Goal: Task Accomplishment & Management: Use online tool/utility

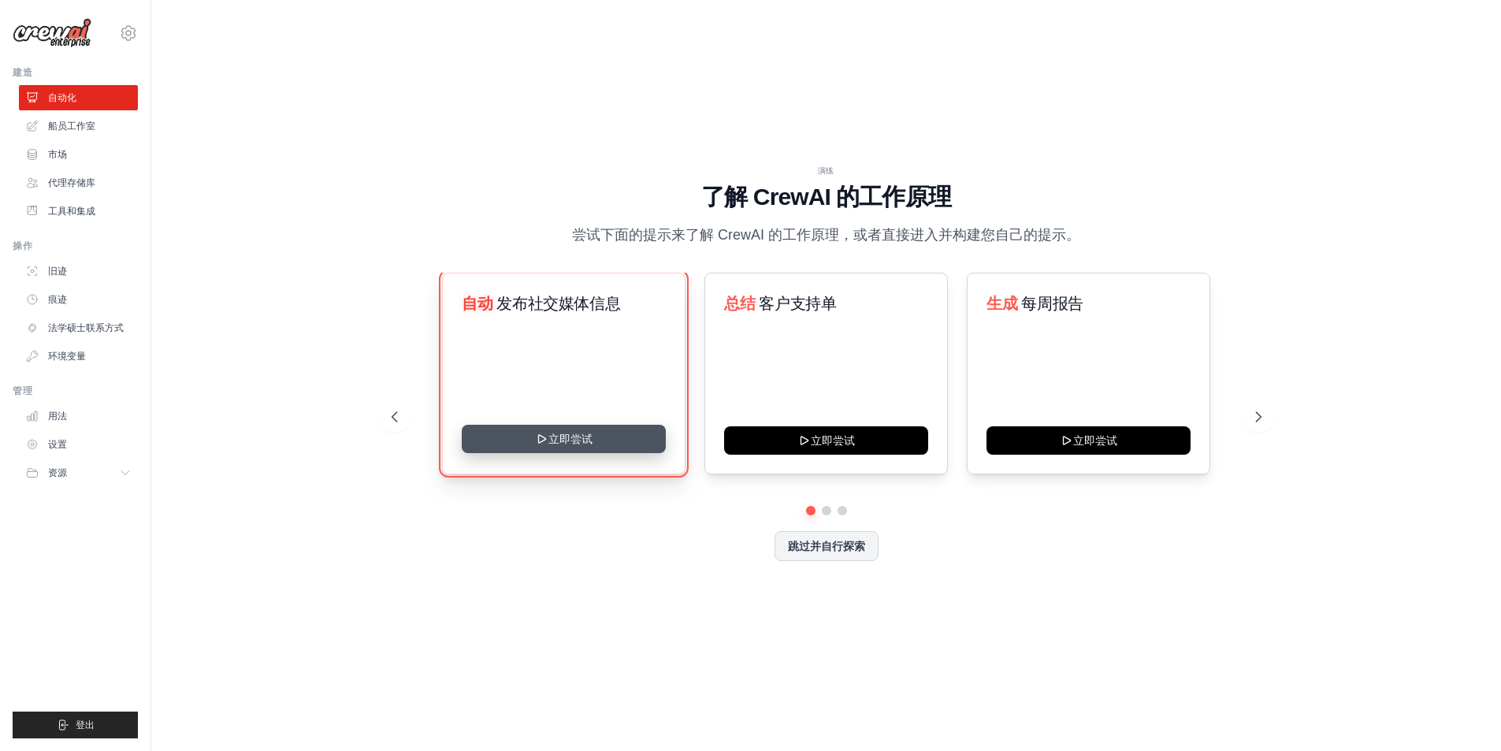
click at [604, 443] on button "立即尝试" at bounding box center [564, 439] width 204 height 28
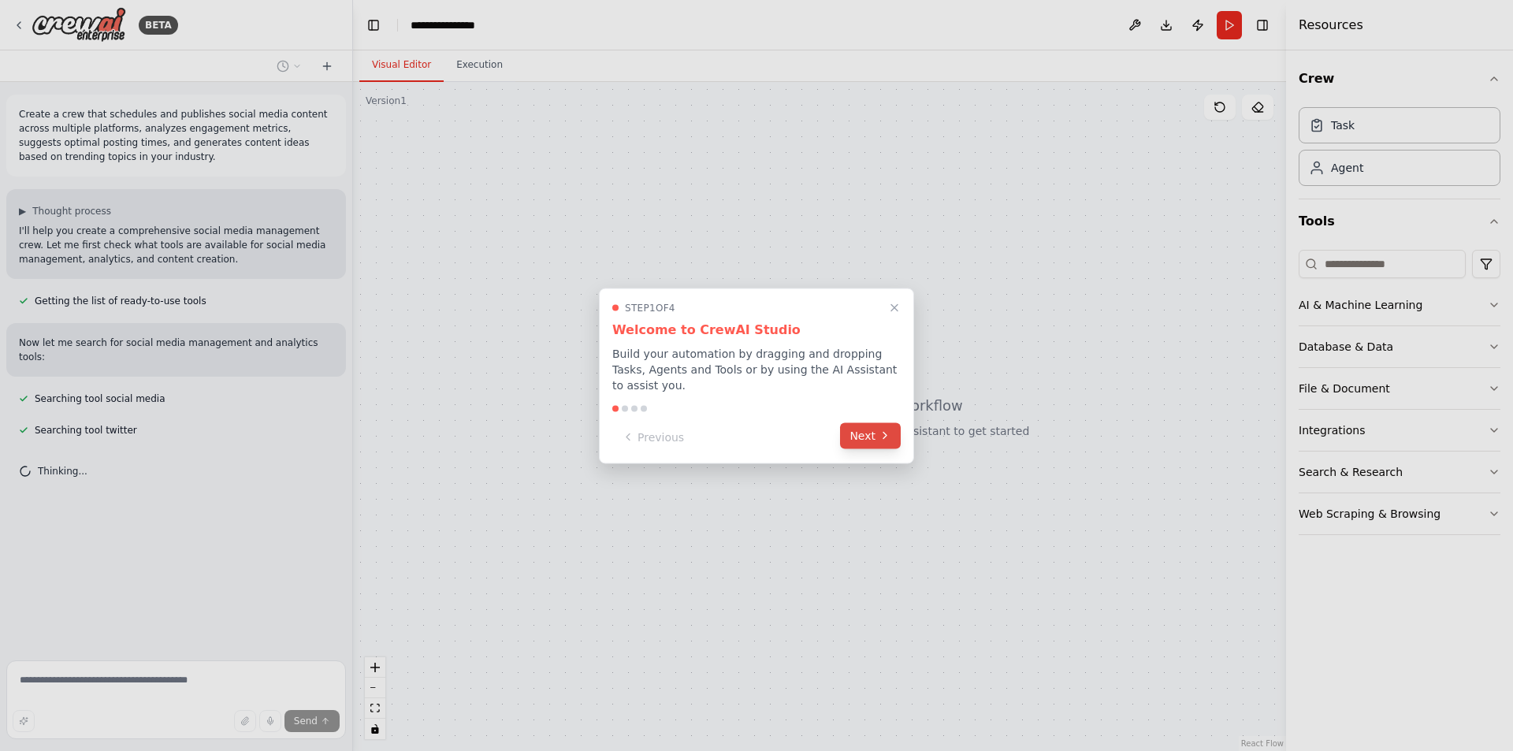
click at [869, 432] on button "Next" at bounding box center [870, 435] width 61 height 26
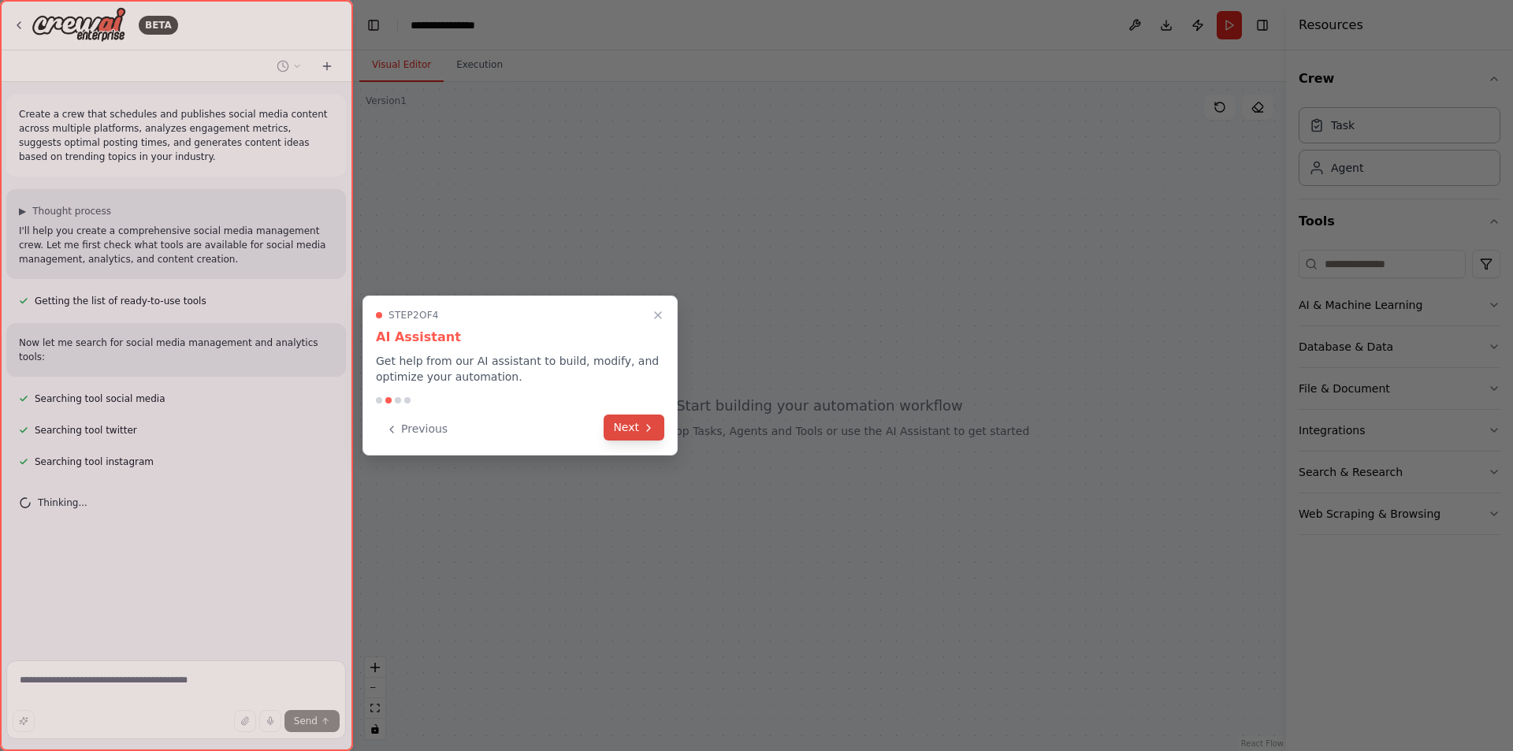
click at [641, 428] on button "Next" at bounding box center [634, 427] width 61 height 26
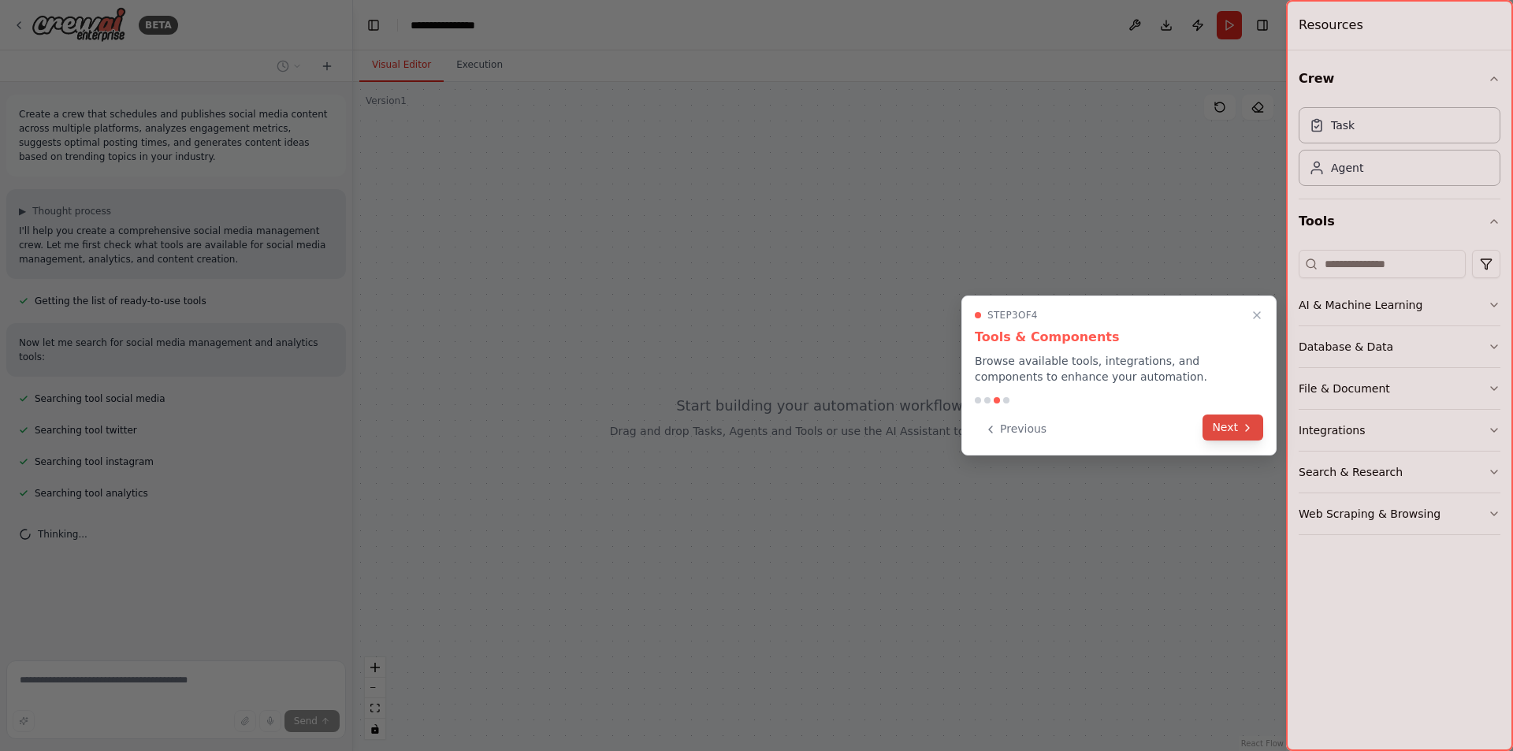
click at [1235, 430] on button "Next" at bounding box center [1232, 427] width 61 height 26
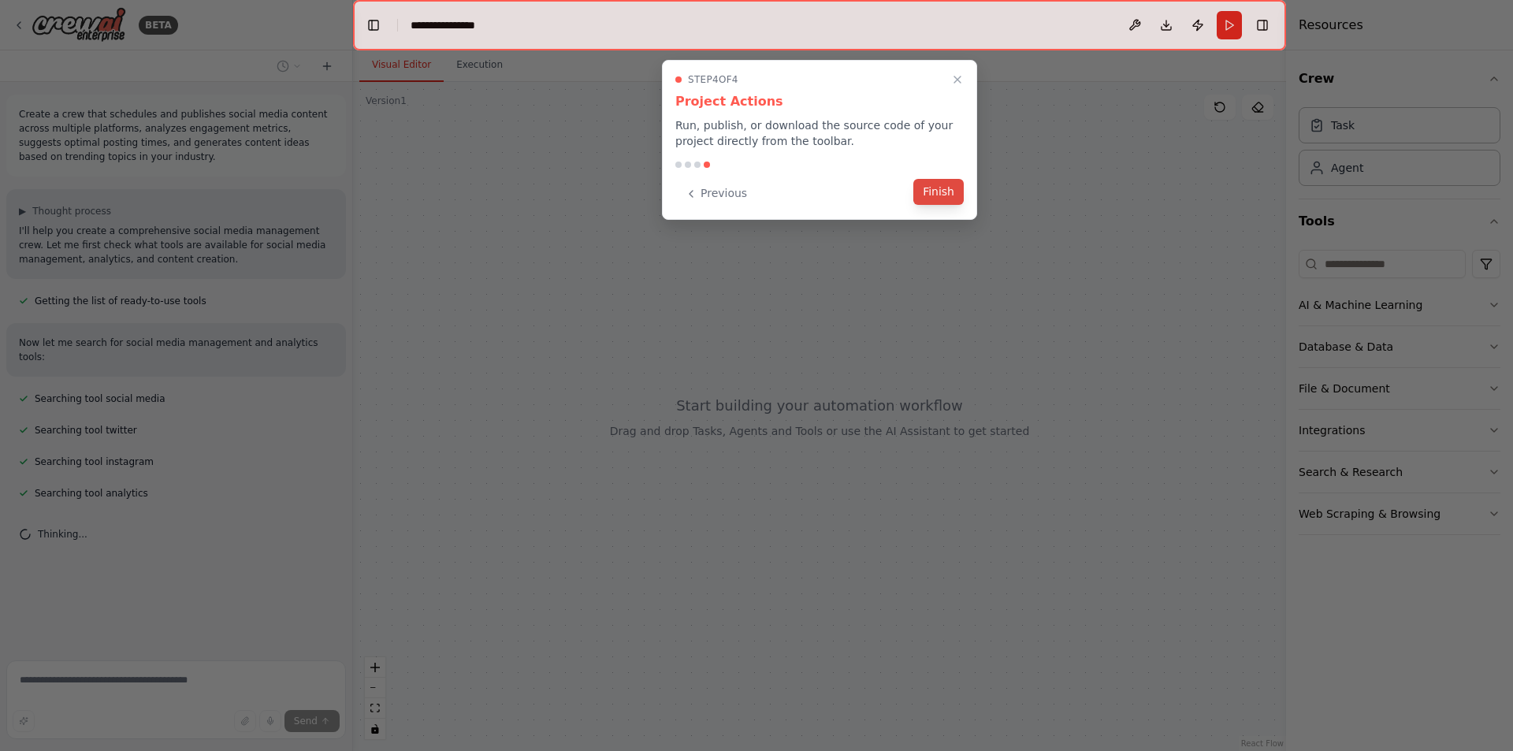
click at [938, 194] on button "Finish" at bounding box center [938, 192] width 50 height 26
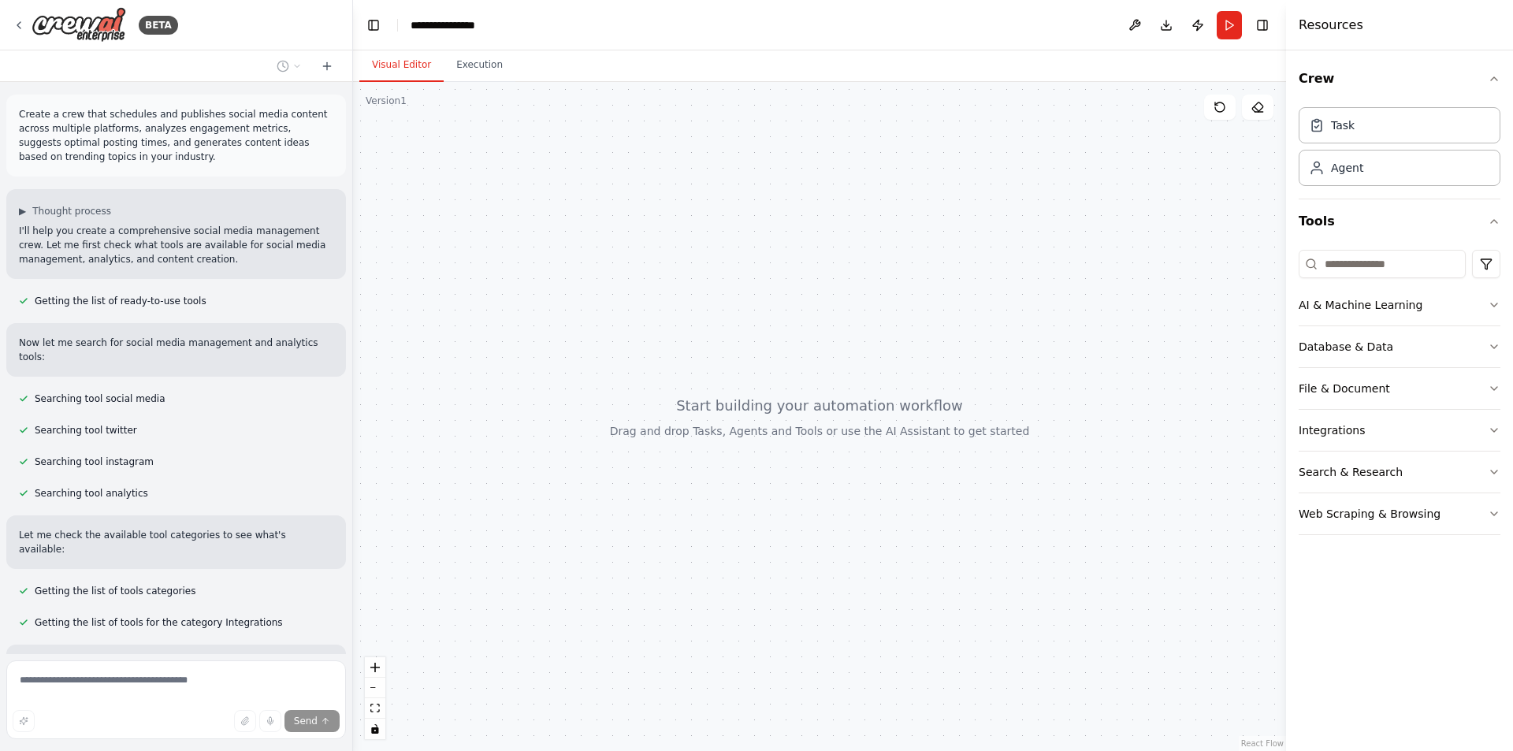
click at [129, 134] on p "Create a crew that schedules and publishes social media content across multiple…" at bounding box center [176, 135] width 314 height 57
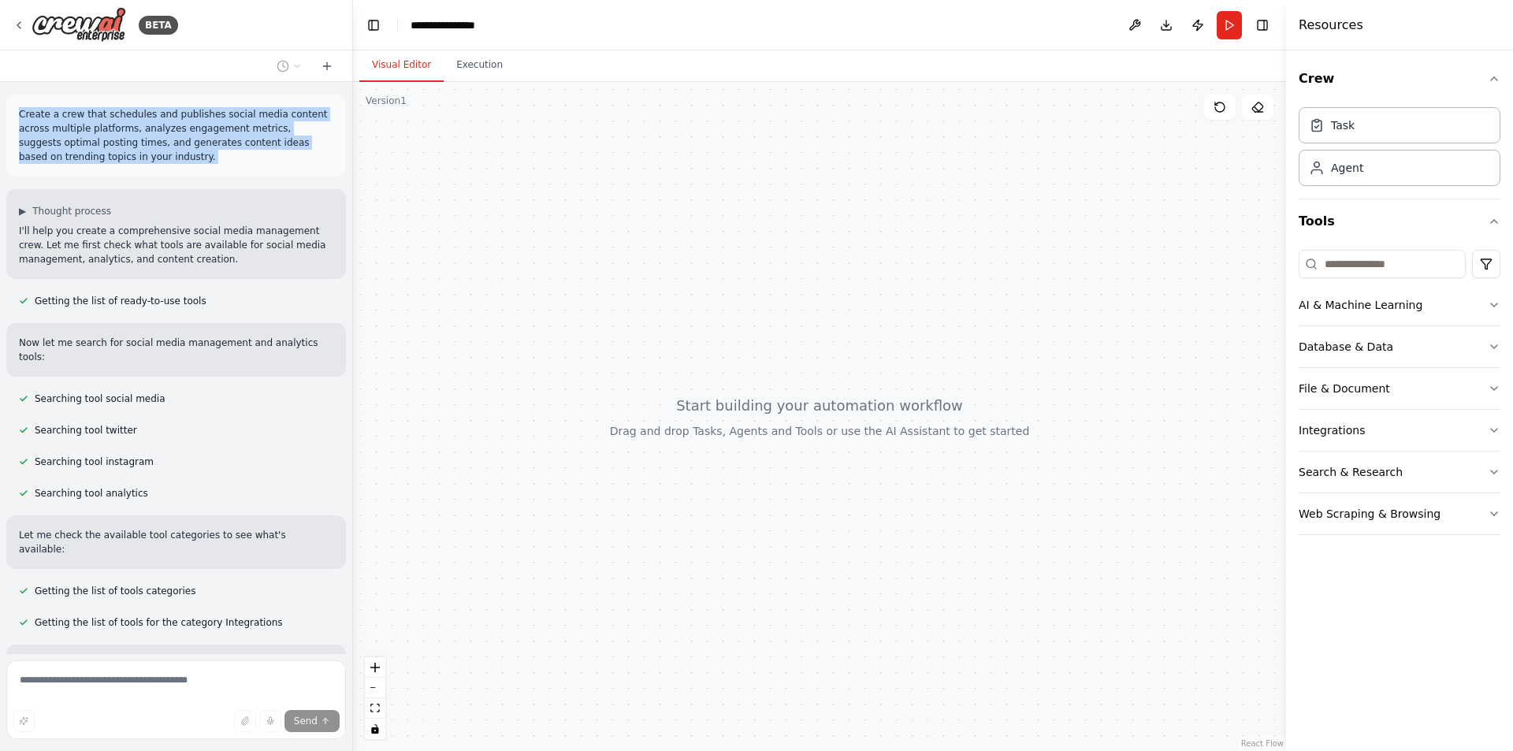
click at [129, 134] on p "Create a crew that schedules and publishes social media content across multiple…" at bounding box center [176, 135] width 314 height 57
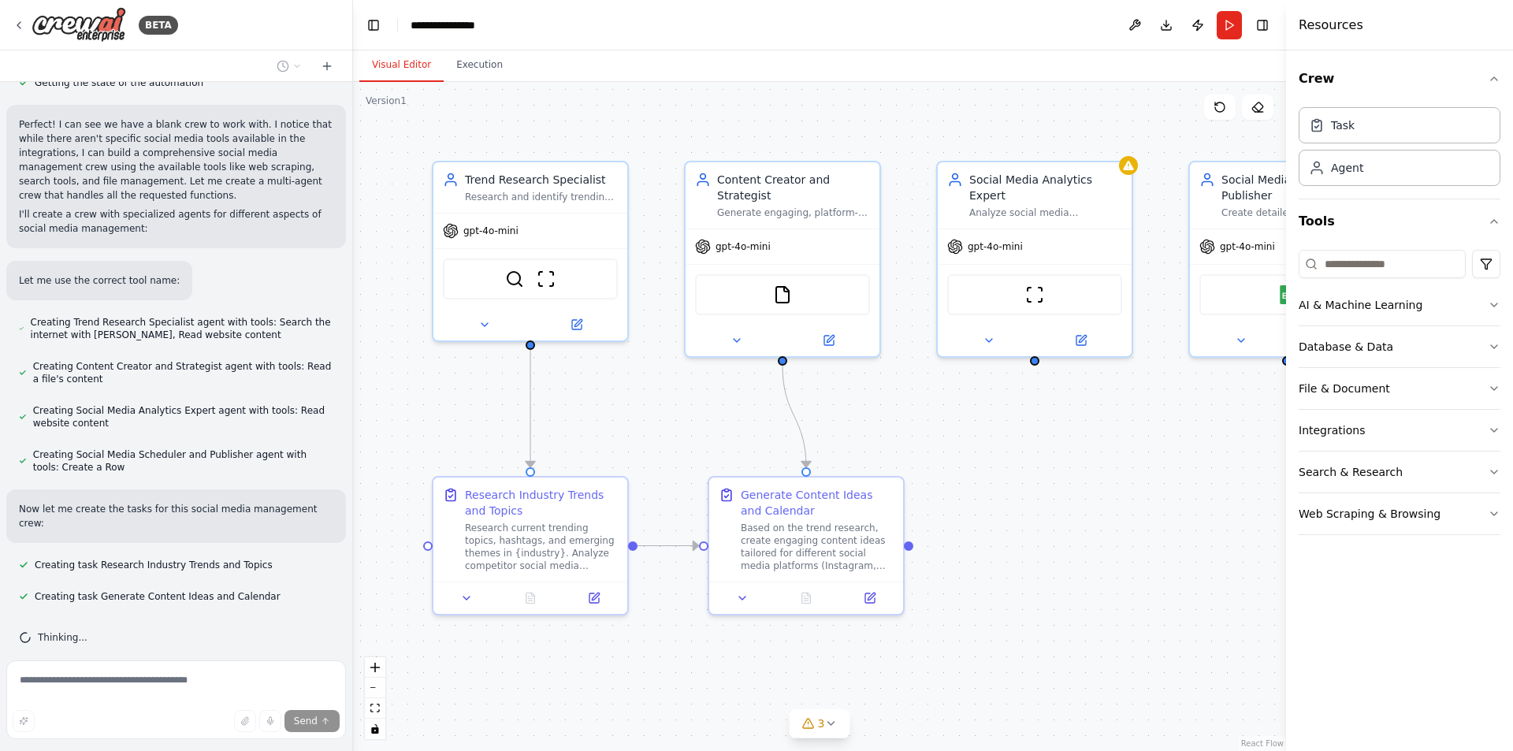
scroll to position [752, 0]
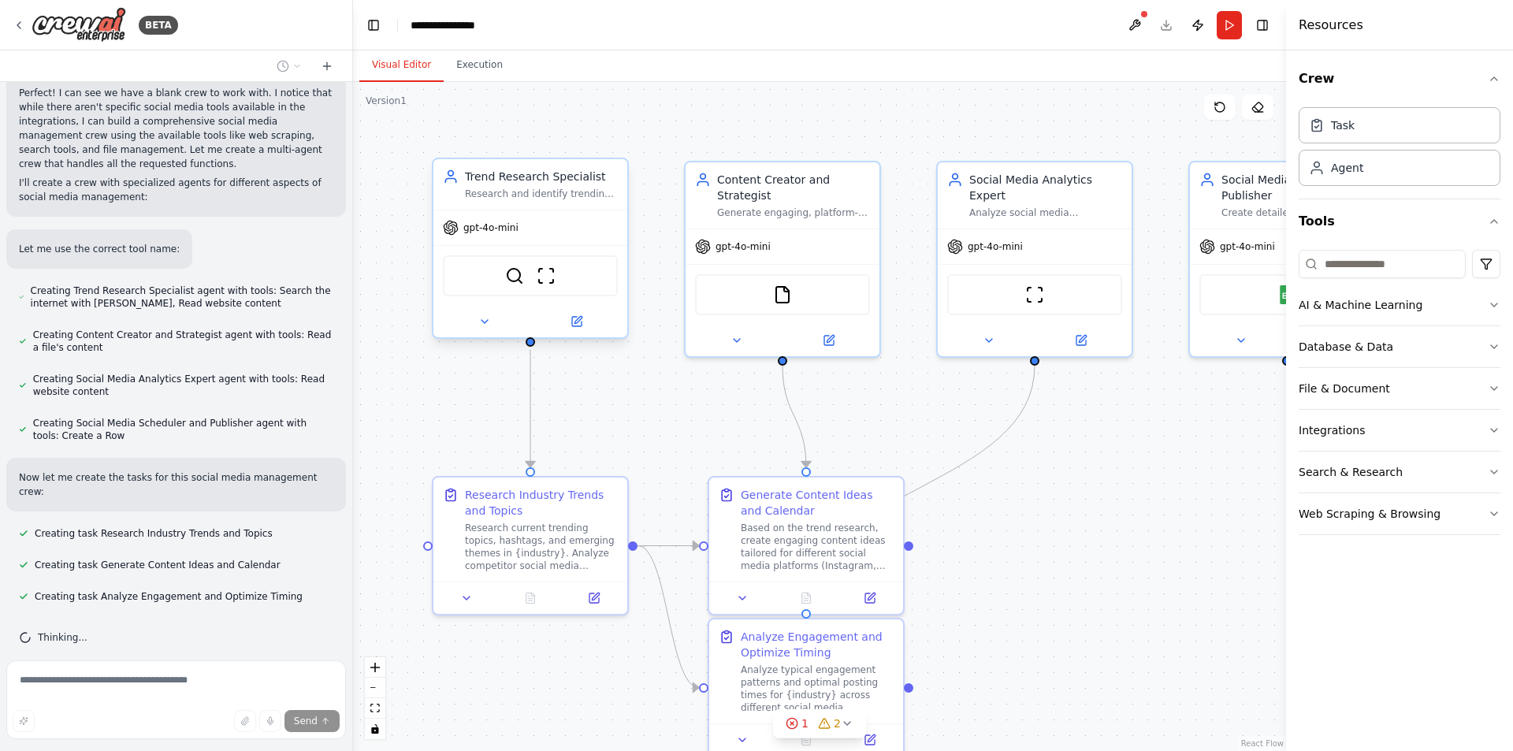
click at [487, 191] on div "Research and identify trending topics, hashtags, and industry-relevant content …" at bounding box center [541, 194] width 153 height 13
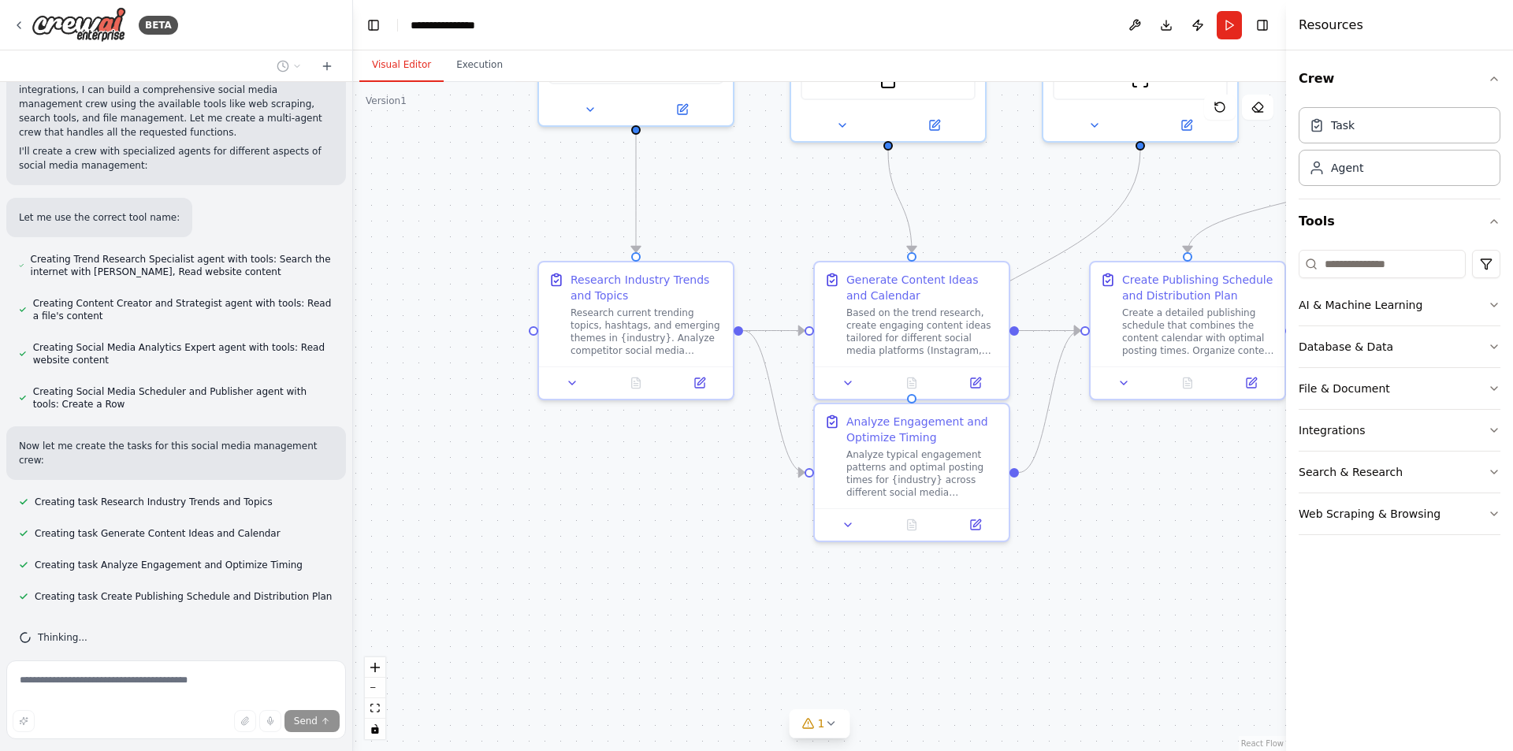
drag, startPoint x: 426, startPoint y: 408, endPoint x: 496, endPoint y: 198, distance: 221.8
click at [500, 198] on div ".deletable-edge-delete-btn { width: 20px; height: 20px; border: 0px solid #ffff…" at bounding box center [819, 416] width 933 height 669
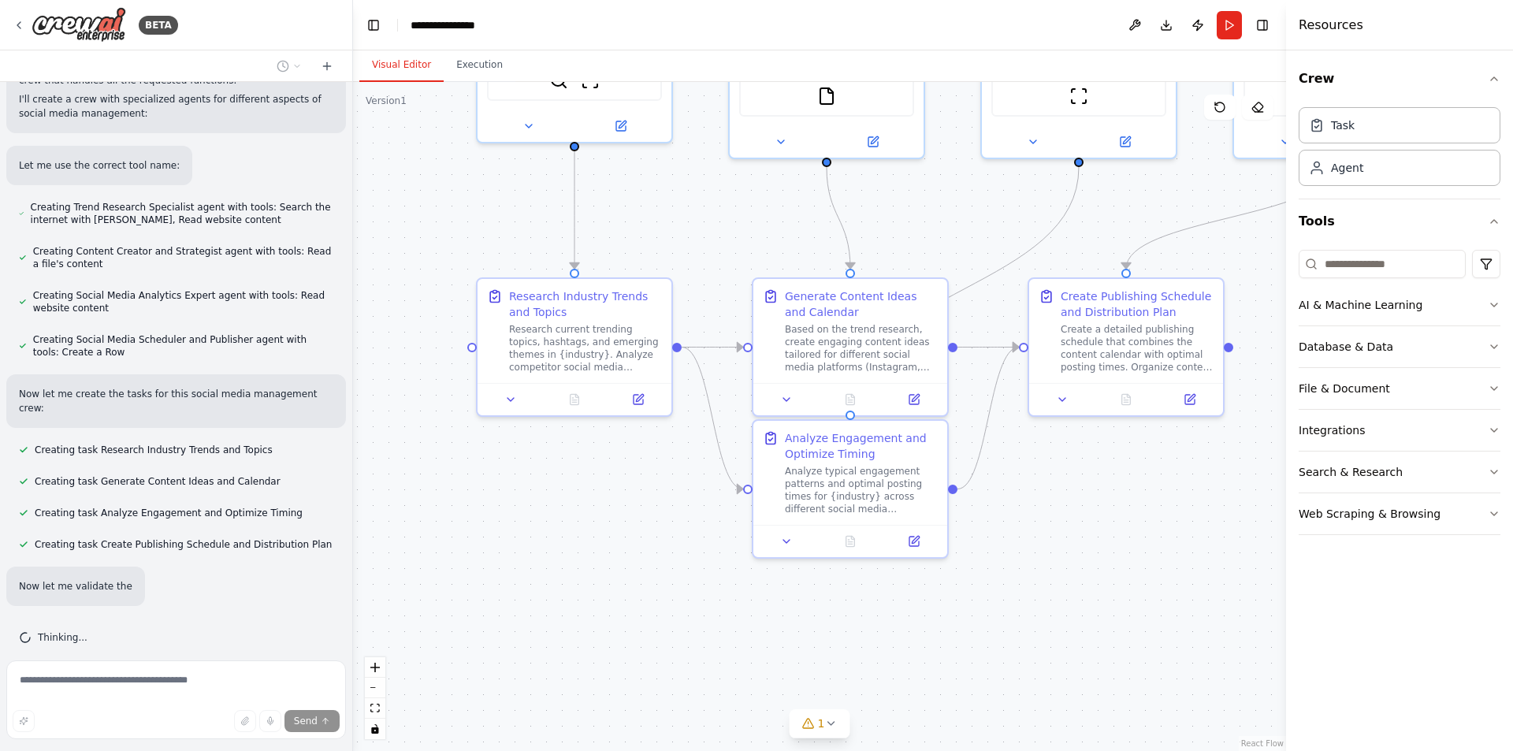
click at [461, 212] on div ".deletable-edge-delete-btn { width: 20px; height: 20px; border: 0px solid #ffff…" at bounding box center [819, 416] width 933 height 669
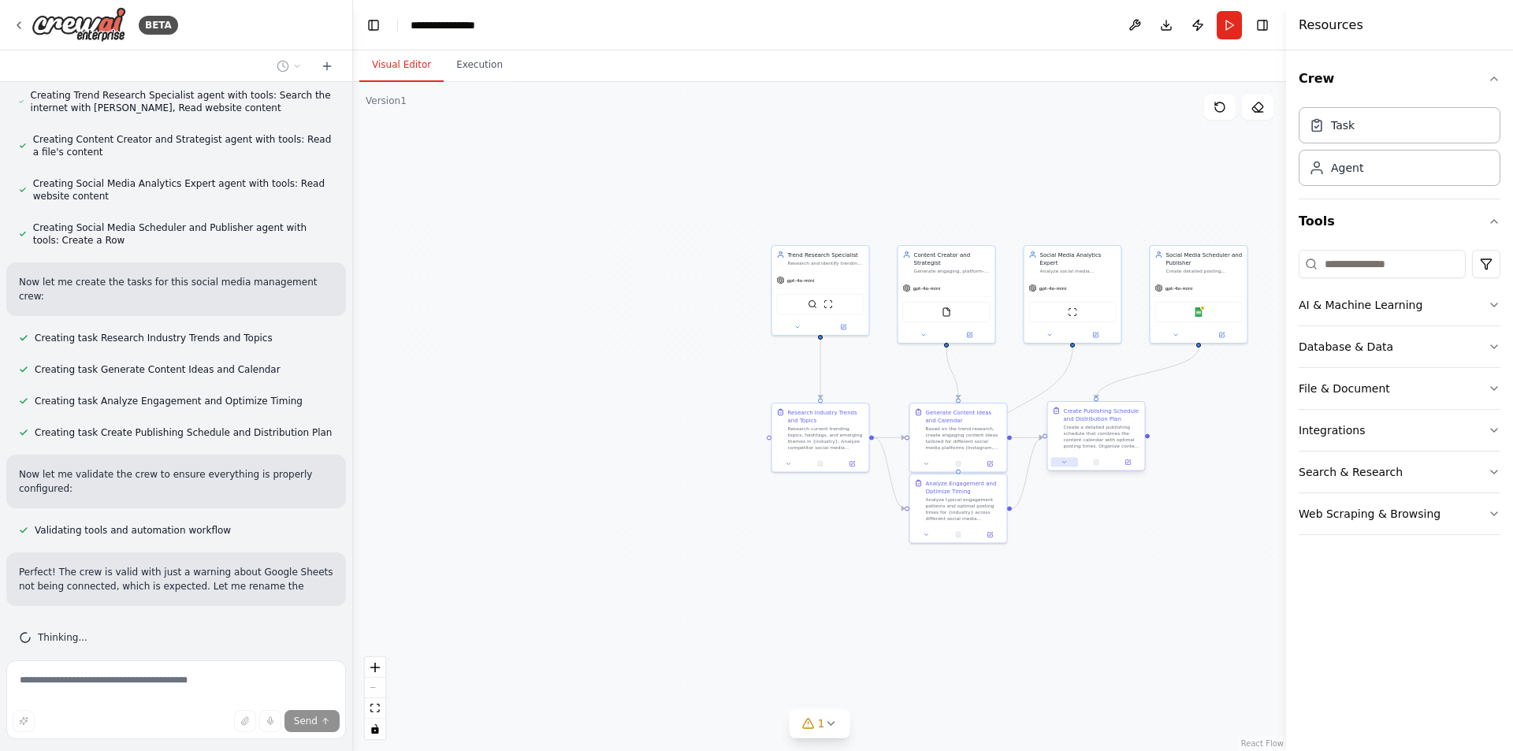
scroll to position [994, 0]
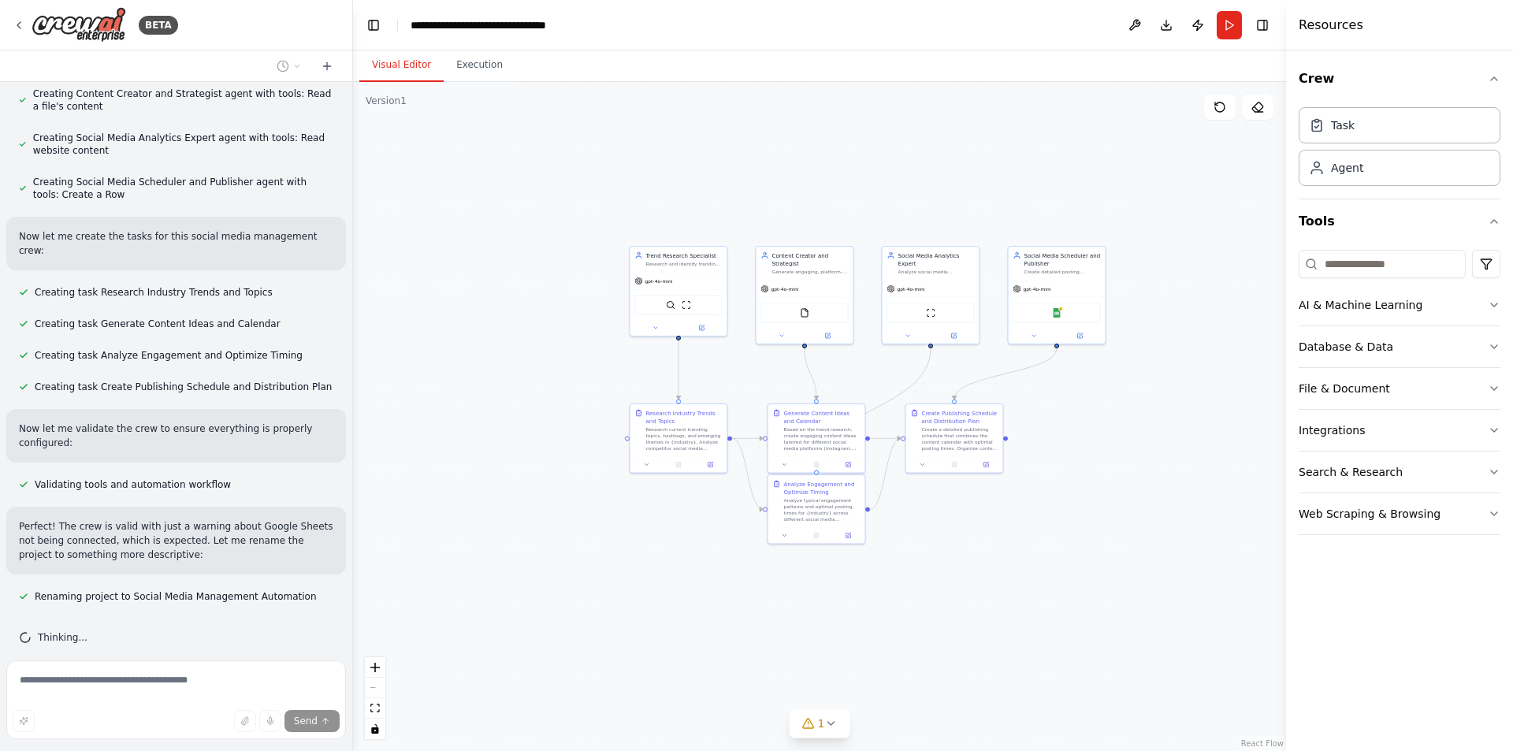
drag, startPoint x: 1140, startPoint y: 561, endPoint x: 984, endPoint y: 556, distance: 156.1
click at [985, 563] on div ".deletable-edge-delete-btn { width: 20px; height: 20px; border: 0px solid #ffff…" at bounding box center [819, 416] width 933 height 669
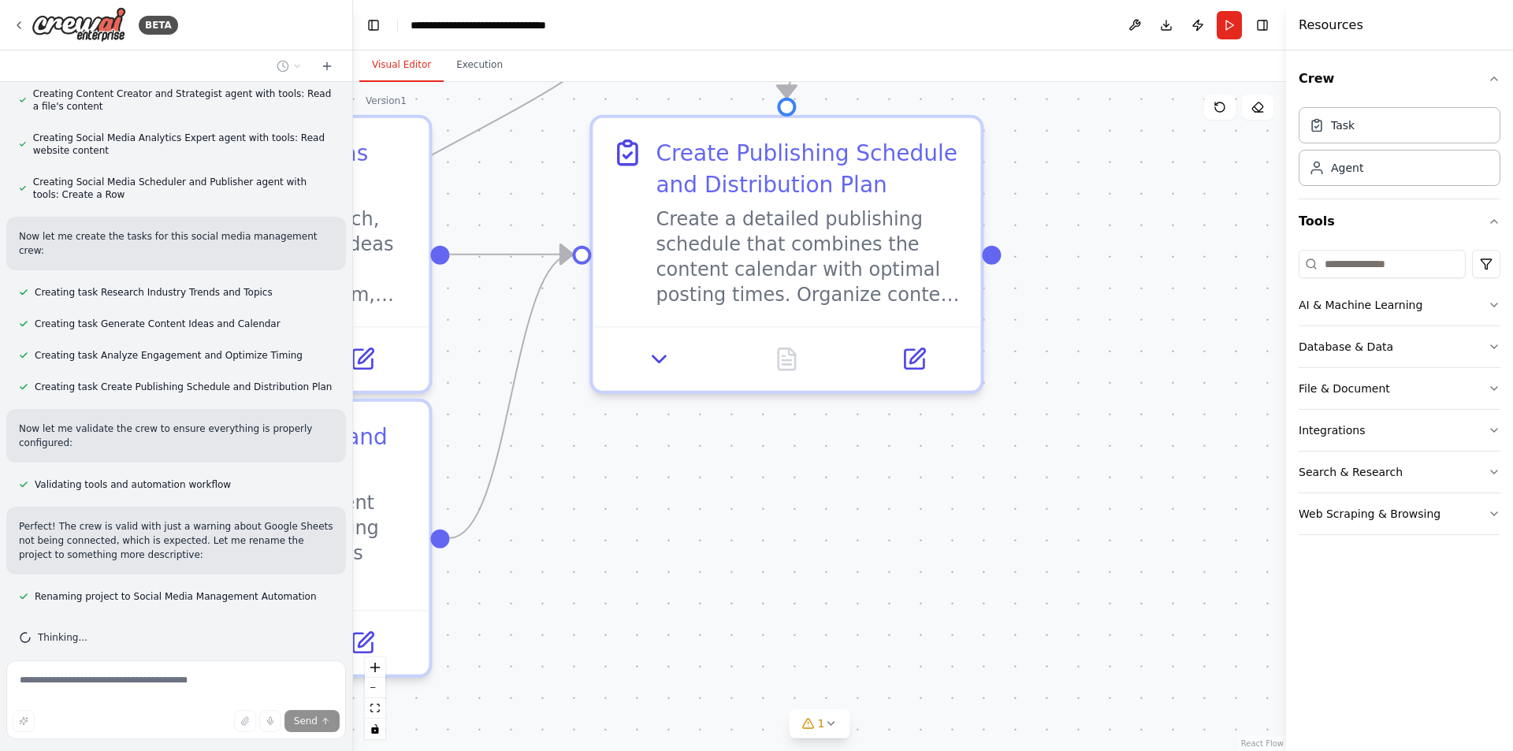
drag, startPoint x: 1035, startPoint y: 473, endPoint x: 1094, endPoint y: 649, distance: 185.9
click at [1094, 649] on div ".deletable-edge-delete-btn { width: 20px; height: 20px; border: 0px solid #ffff…" at bounding box center [819, 416] width 933 height 669
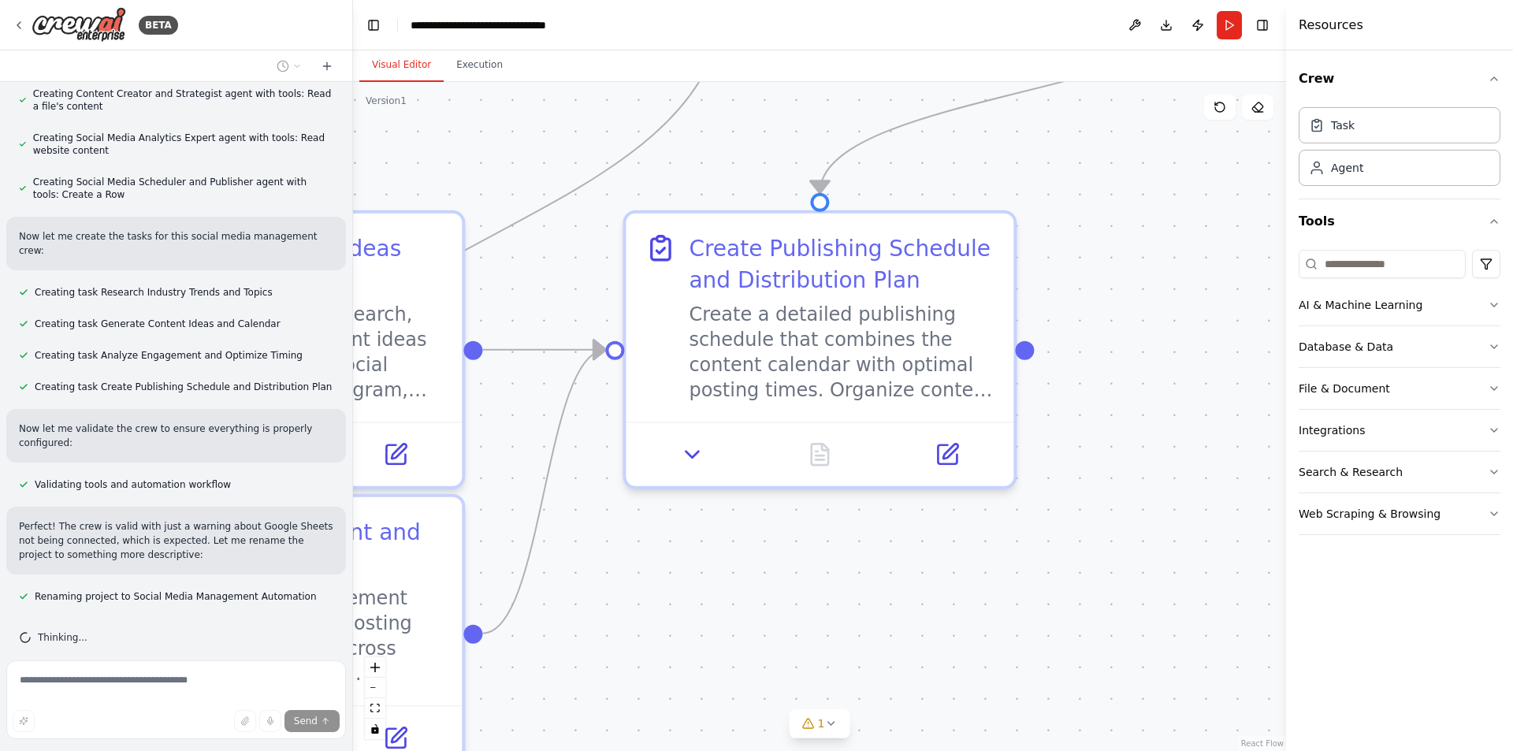
drag, startPoint x: 1117, startPoint y: 453, endPoint x: 1157, endPoint y: 619, distance: 171.0
click at [1159, 619] on div ".deletable-edge-delete-btn { width: 20px; height: 20px; border: 0px solid #ffff…" at bounding box center [819, 416] width 933 height 669
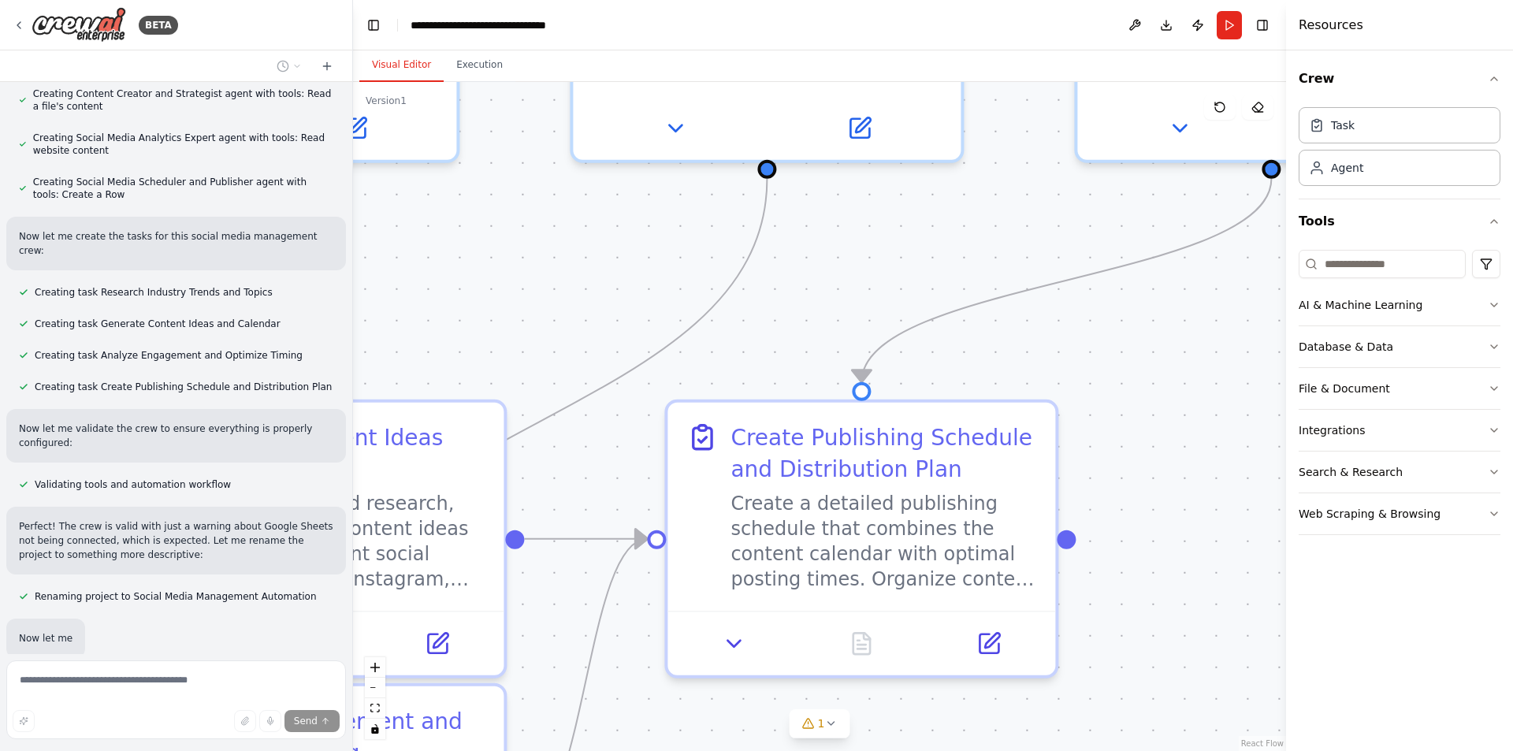
scroll to position [1173, 0]
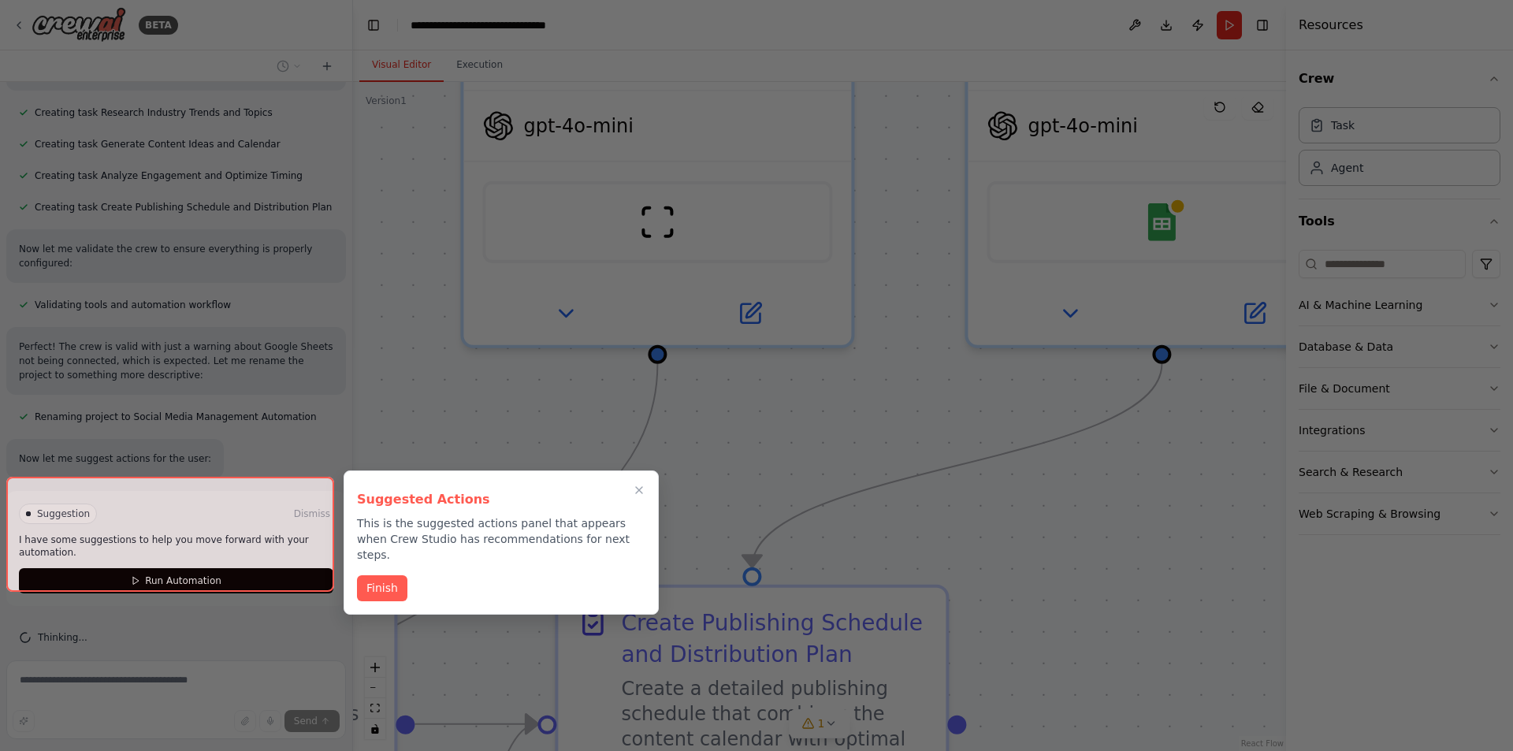
drag, startPoint x: 1157, startPoint y: 428, endPoint x: 998, endPoint y: 585, distance: 223.4
click at [1053, 608] on div "BETA Create a crew that schedules and publishes social media content across mul…" at bounding box center [756, 375] width 1513 height 751
click at [270, 561] on div at bounding box center [170, 534] width 328 height 115
click at [382, 576] on button "Finish" at bounding box center [382, 587] width 50 height 26
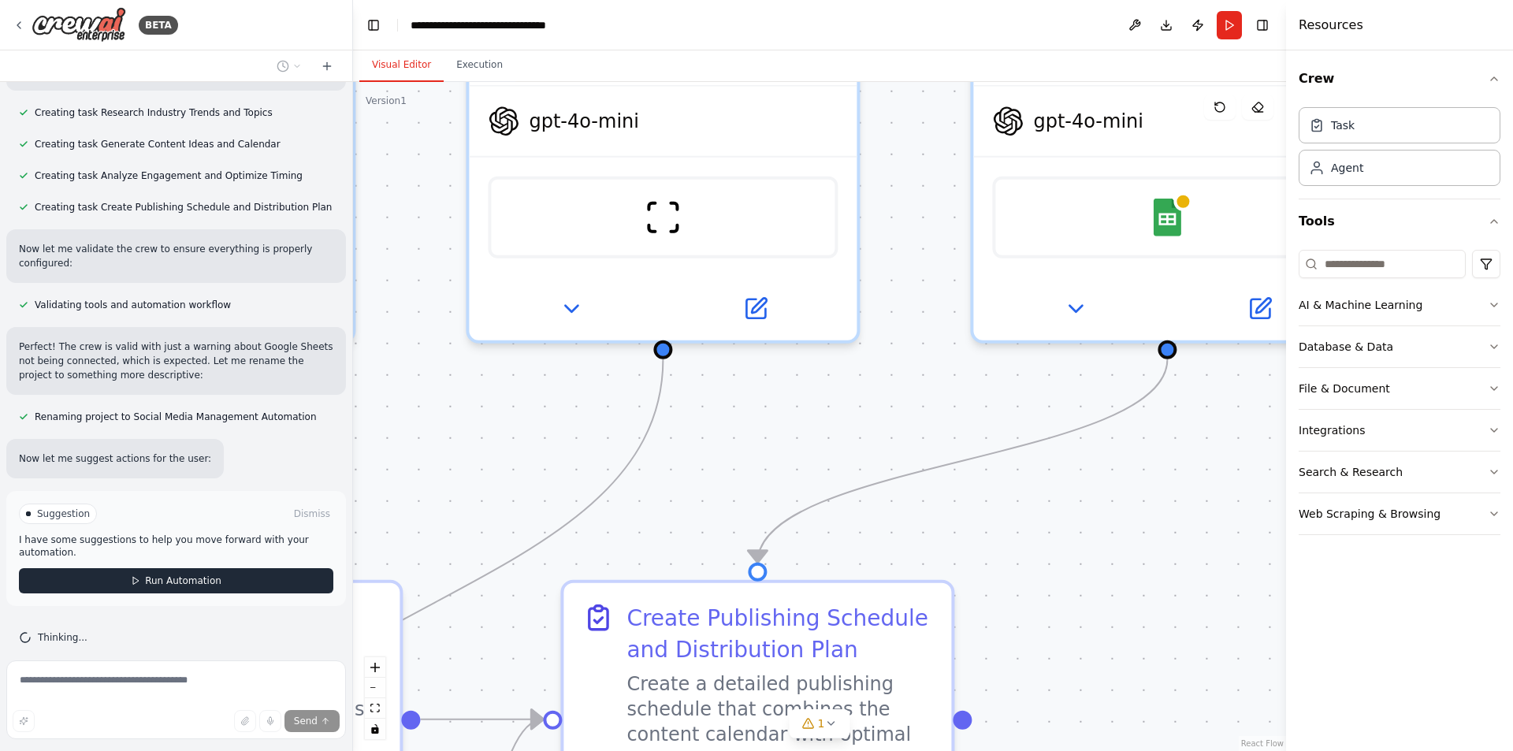
click at [249, 568] on button "Run Automation" at bounding box center [176, 580] width 314 height 25
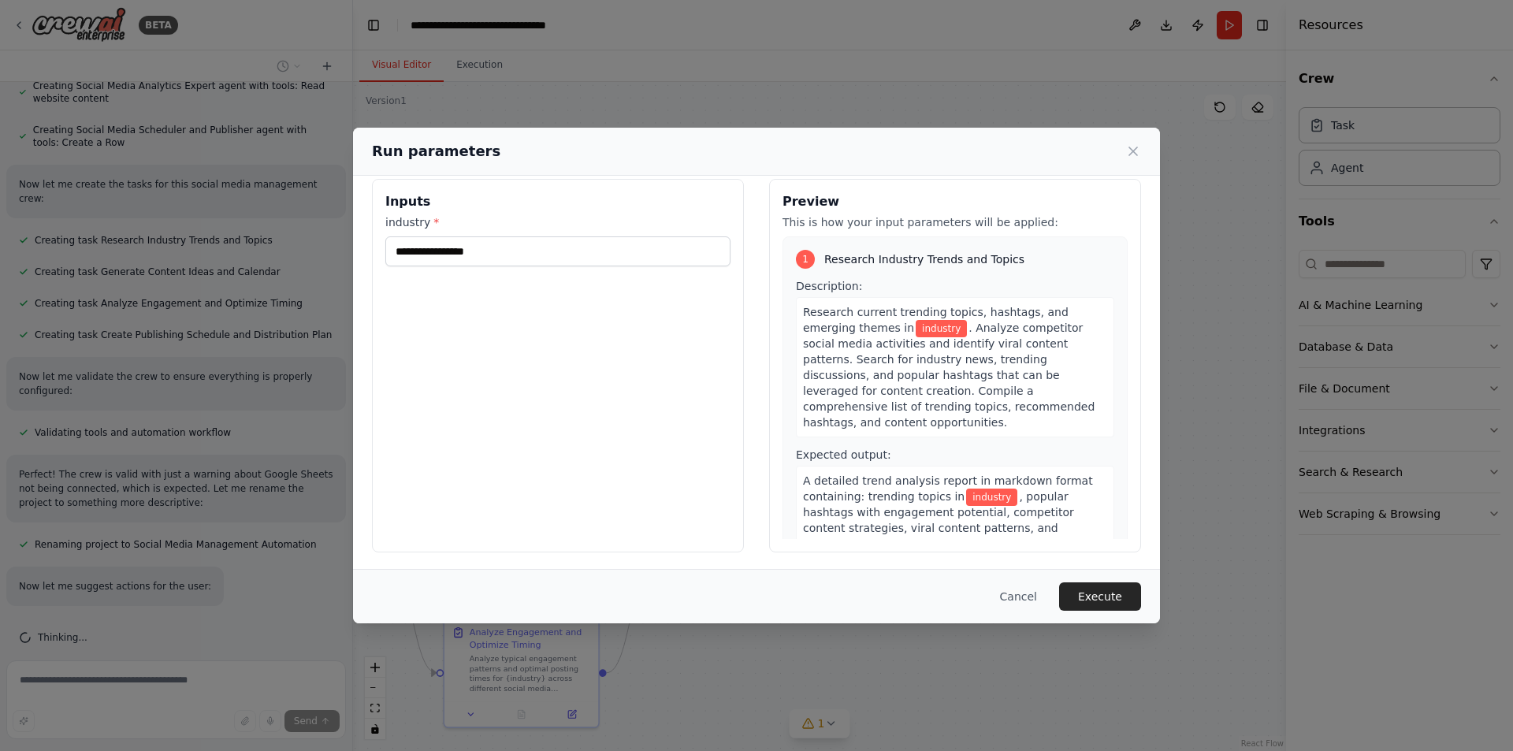
scroll to position [18, 0]
click at [518, 250] on input "industry *" at bounding box center [557, 249] width 345 height 30
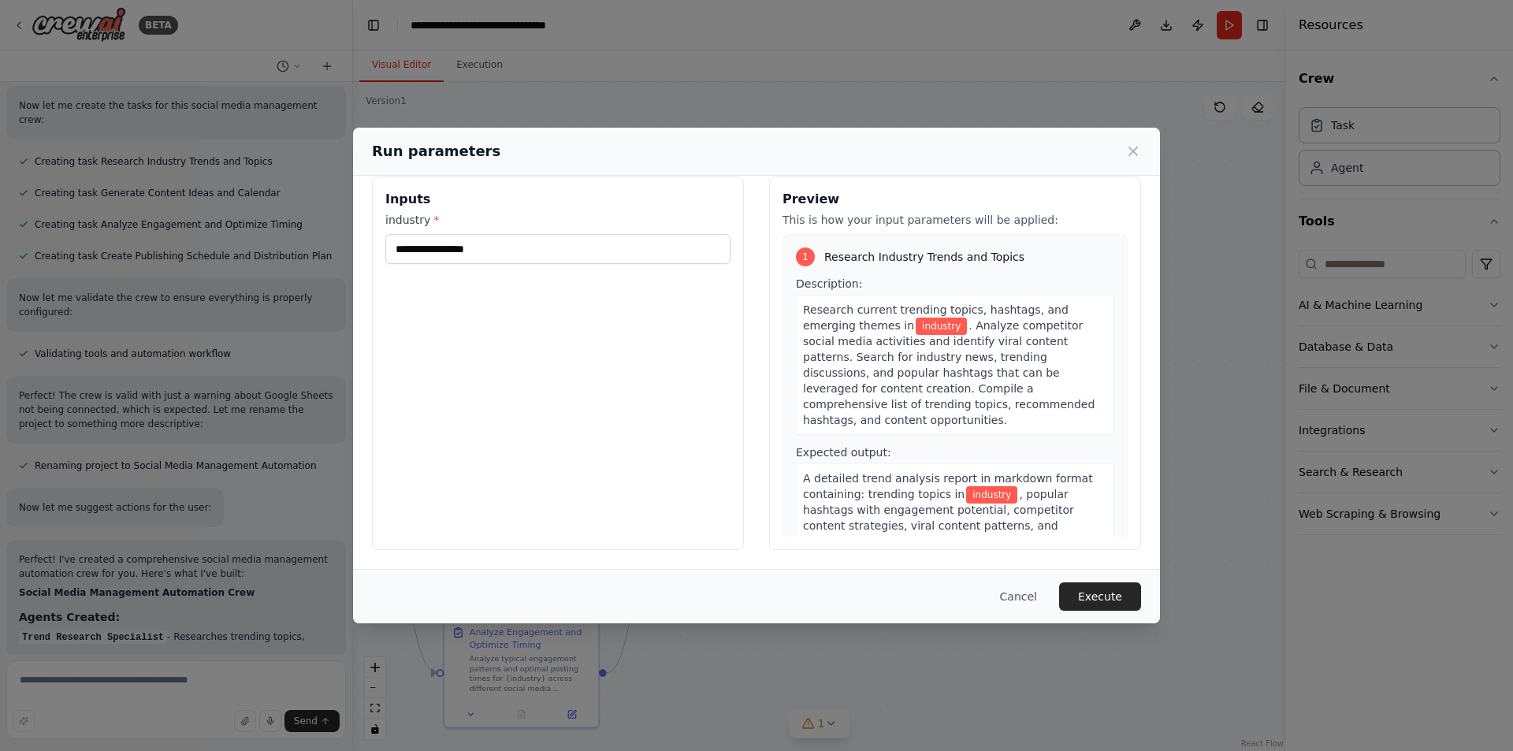
click at [412, 216] on label "industry *" at bounding box center [557, 220] width 345 height 16
click at [412, 234] on input "industry *" at bounding box center [557, 249] width 345 height 30
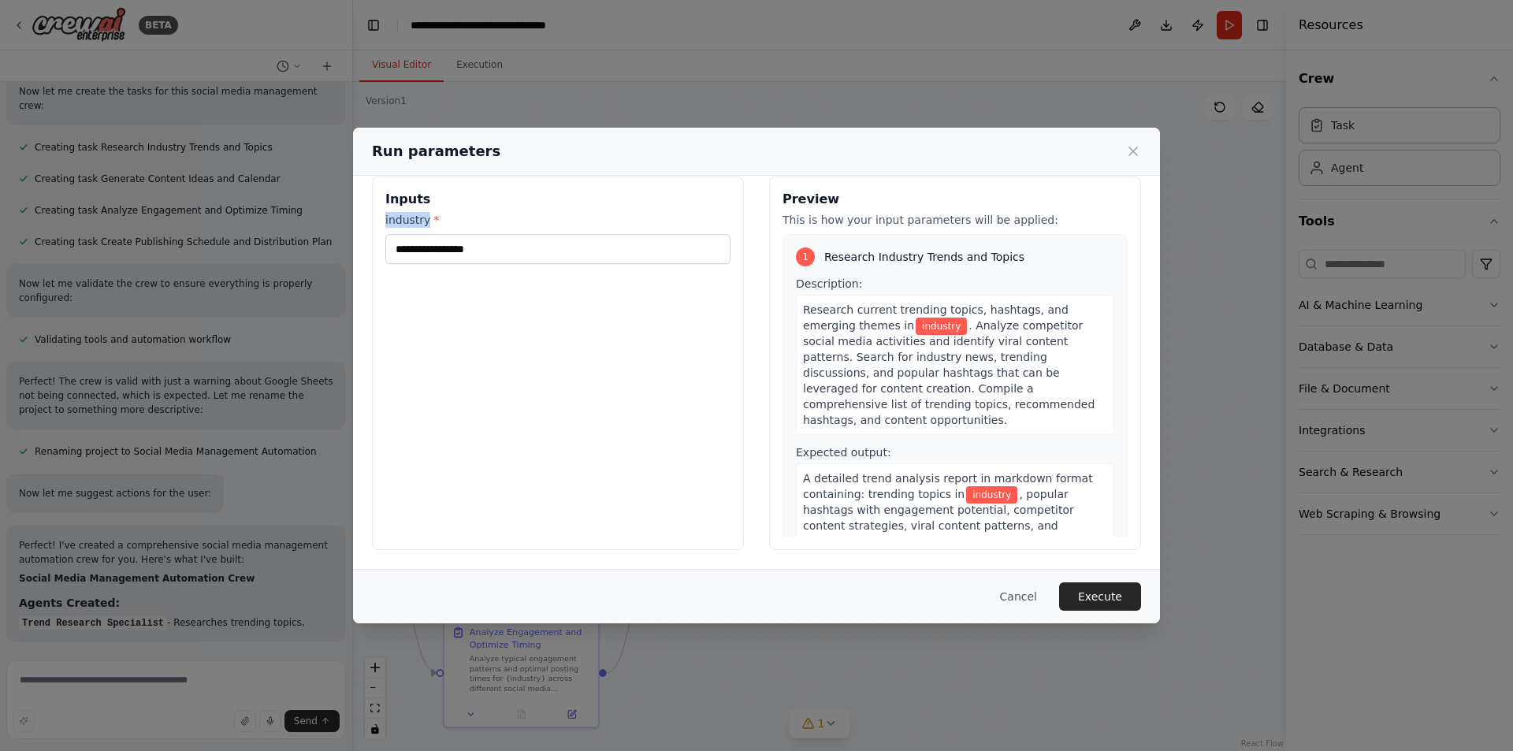
click at [412, 216] on label "industry *" at bounding box center [557, 220] width 345 height 16
click at [412, 234] on input "industry *" at bounding box center [557, 249] width 345 height 30
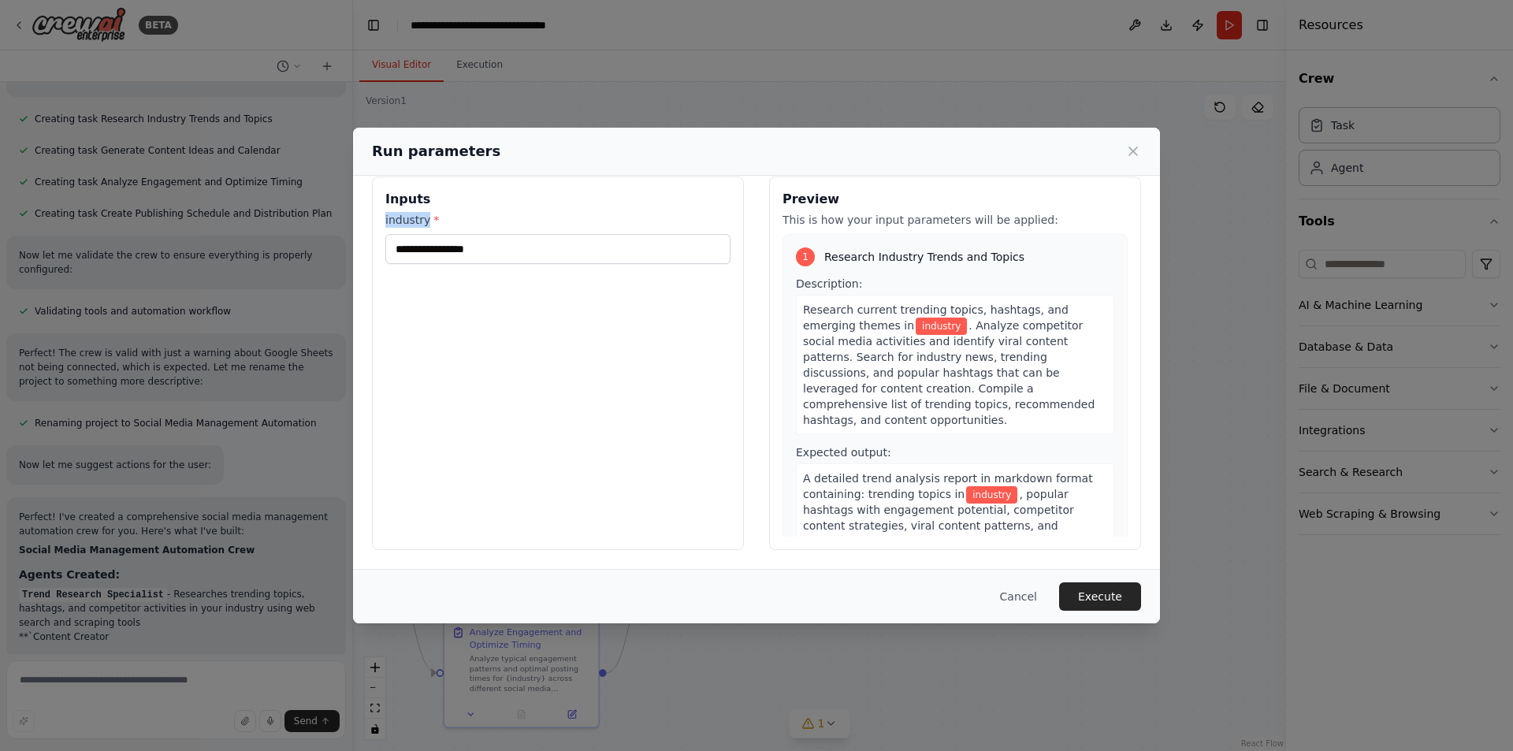
copy label "industry"
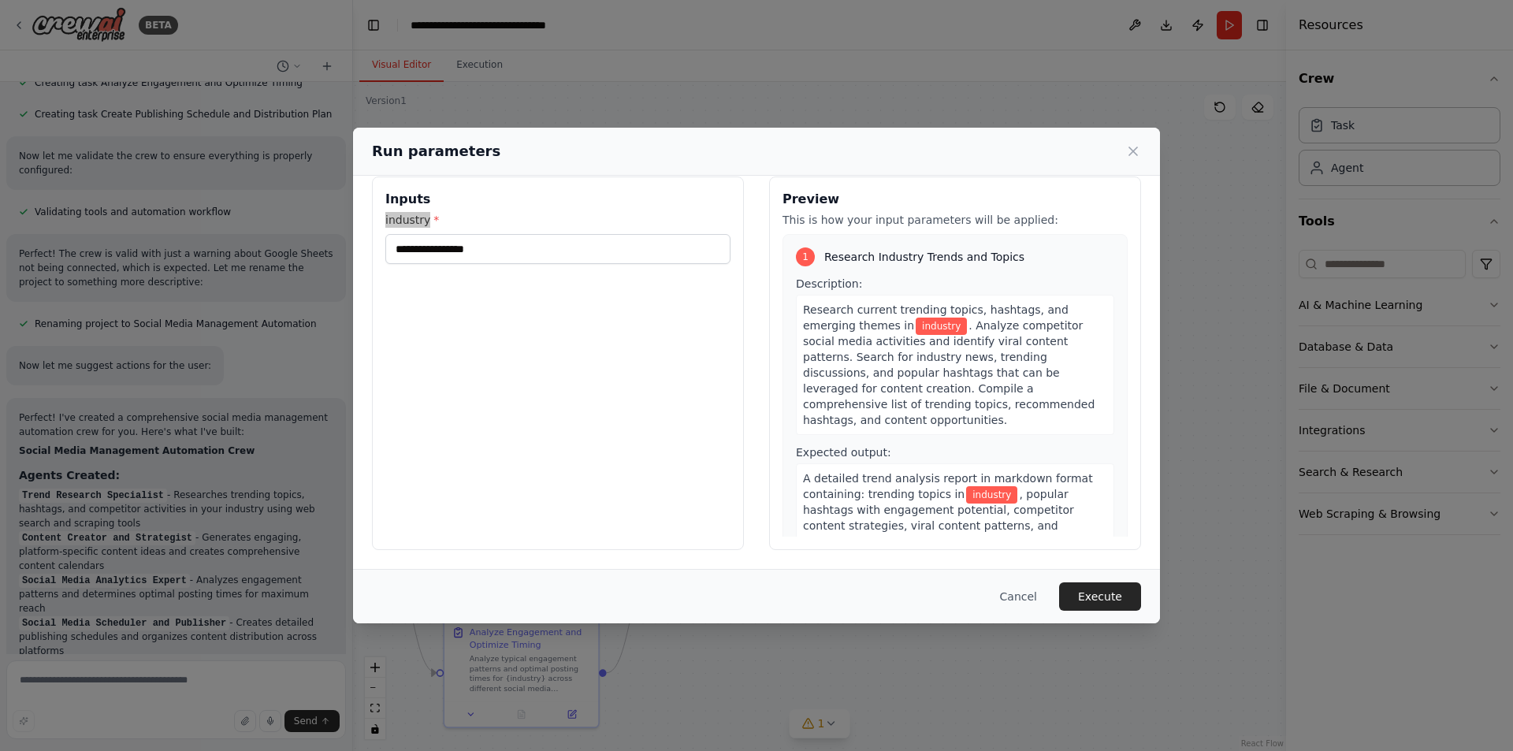
scroll to position [1310, 0]
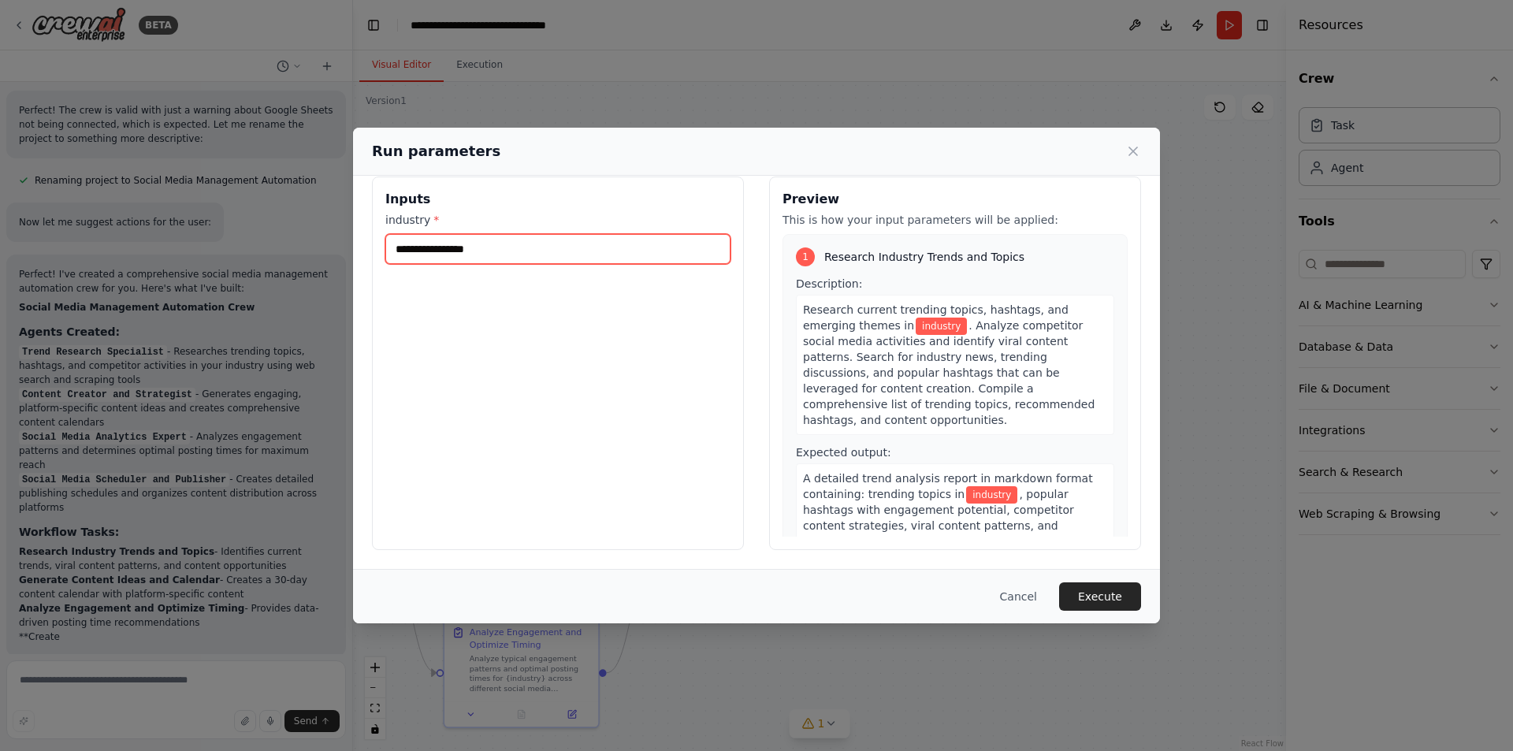
click at [537, 247] on input "industry *" at bounding box center [557, 249] width 345 height 30
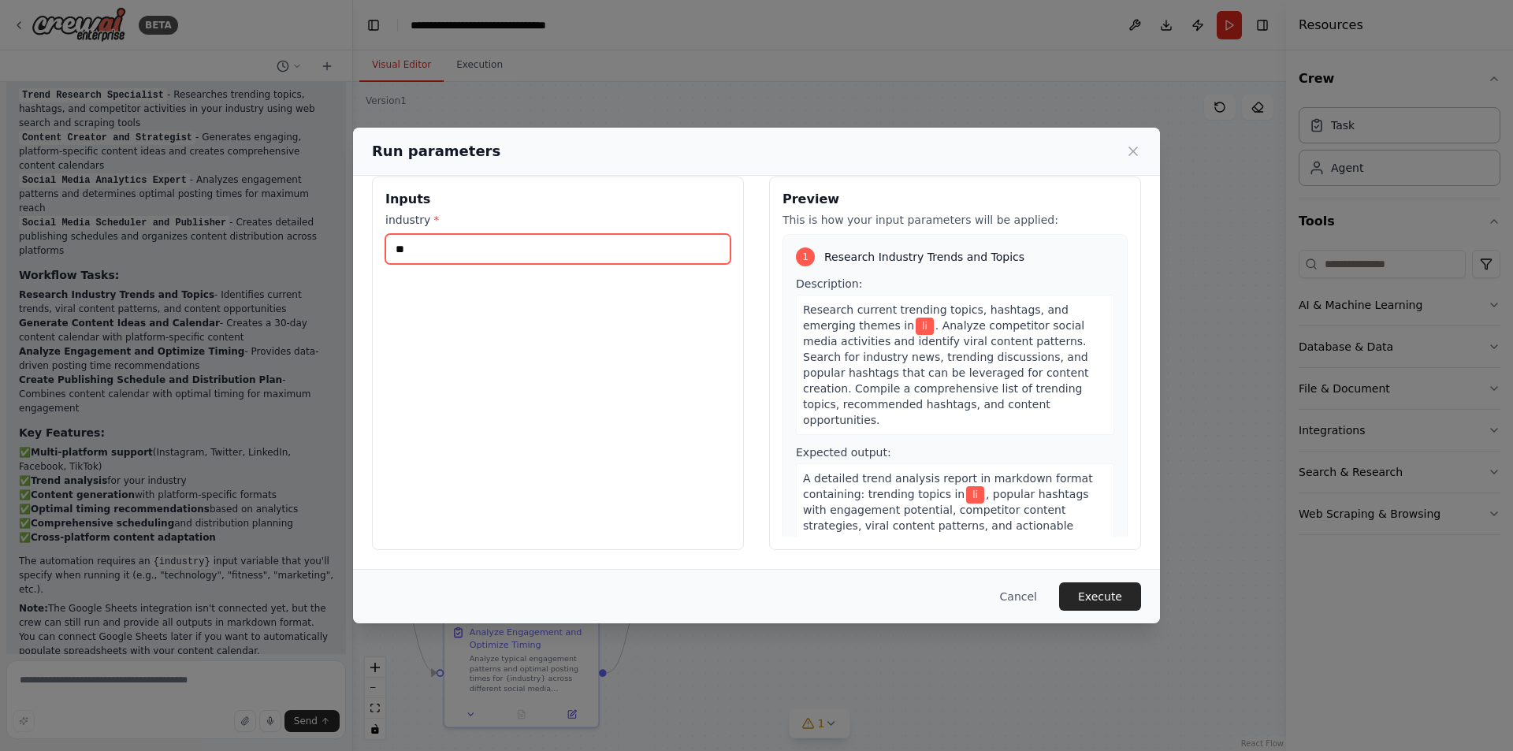
scroll to position [1685, 0]
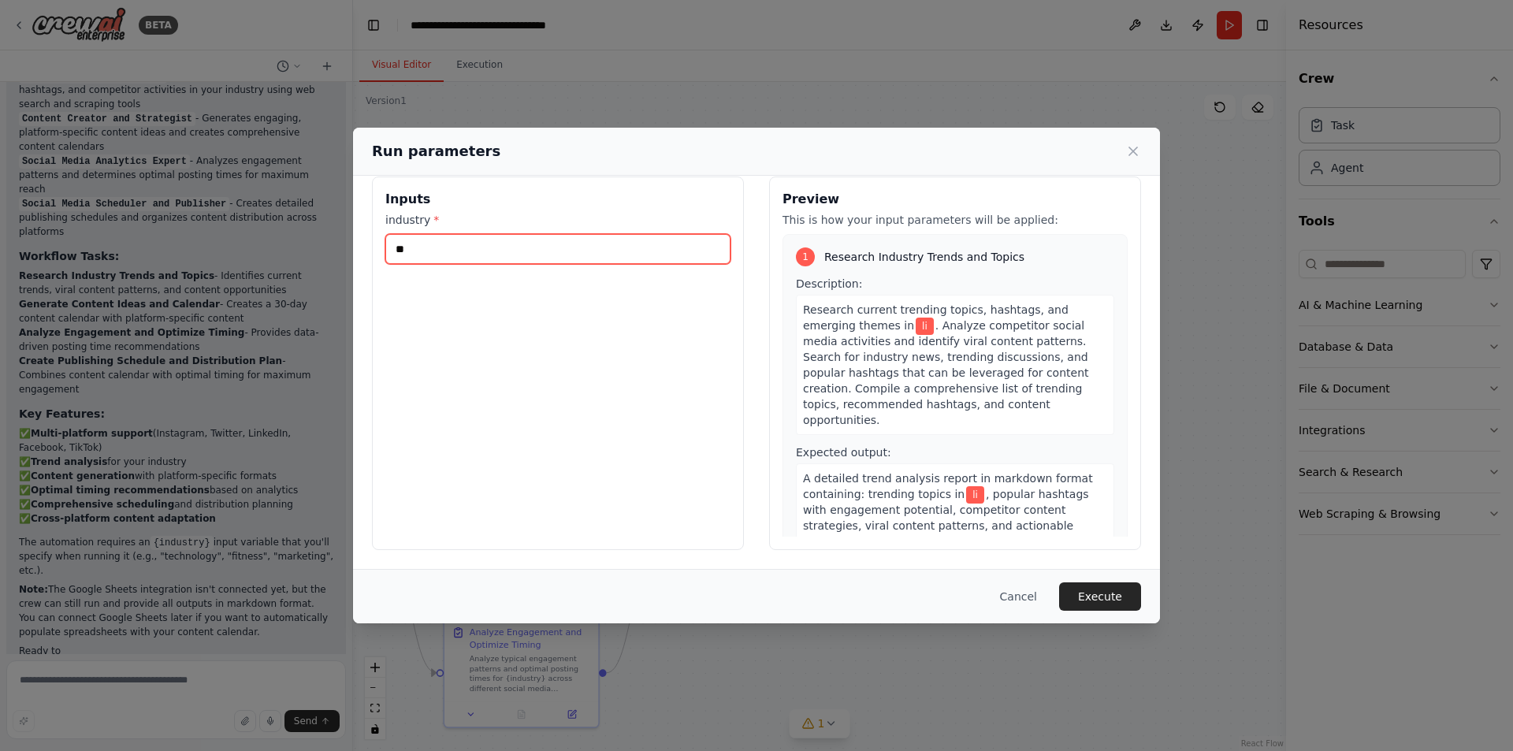
type input "*"
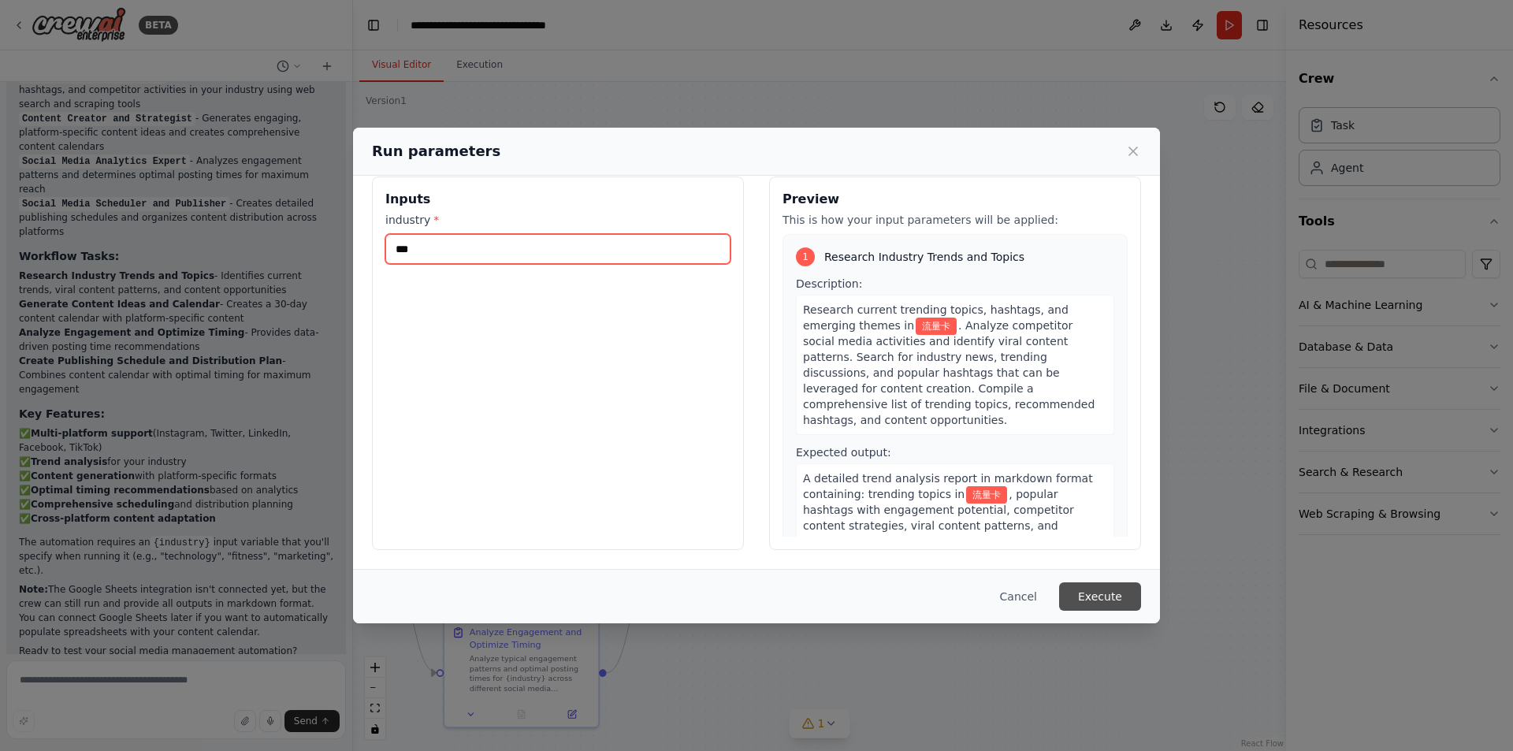
type input "***"
click at [1102, 601] on button "Execute" at bounding box center [1100, 596] width 82 height 28
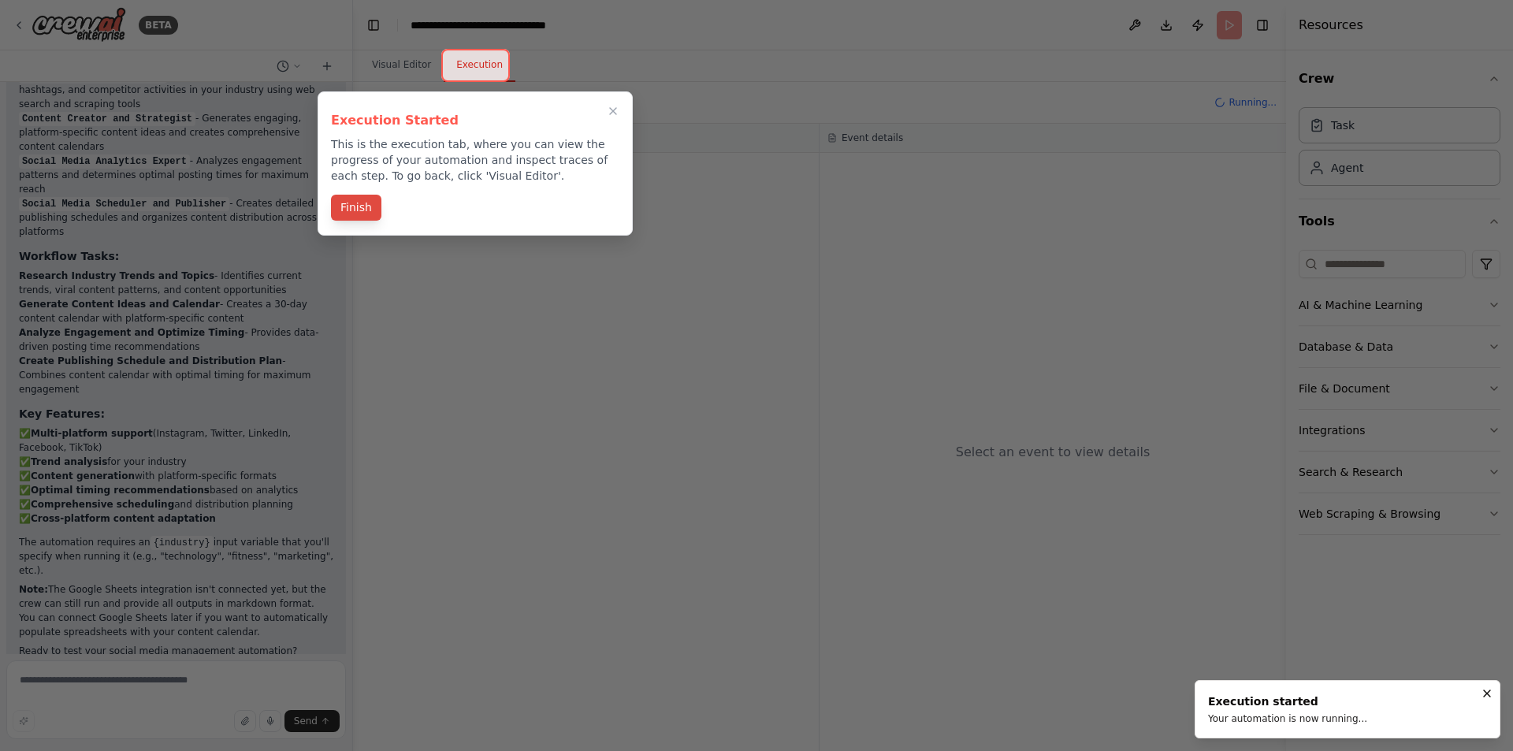
click at [351, 206] on button "Finish" at bounding box center [356, 208] width 50 height 26
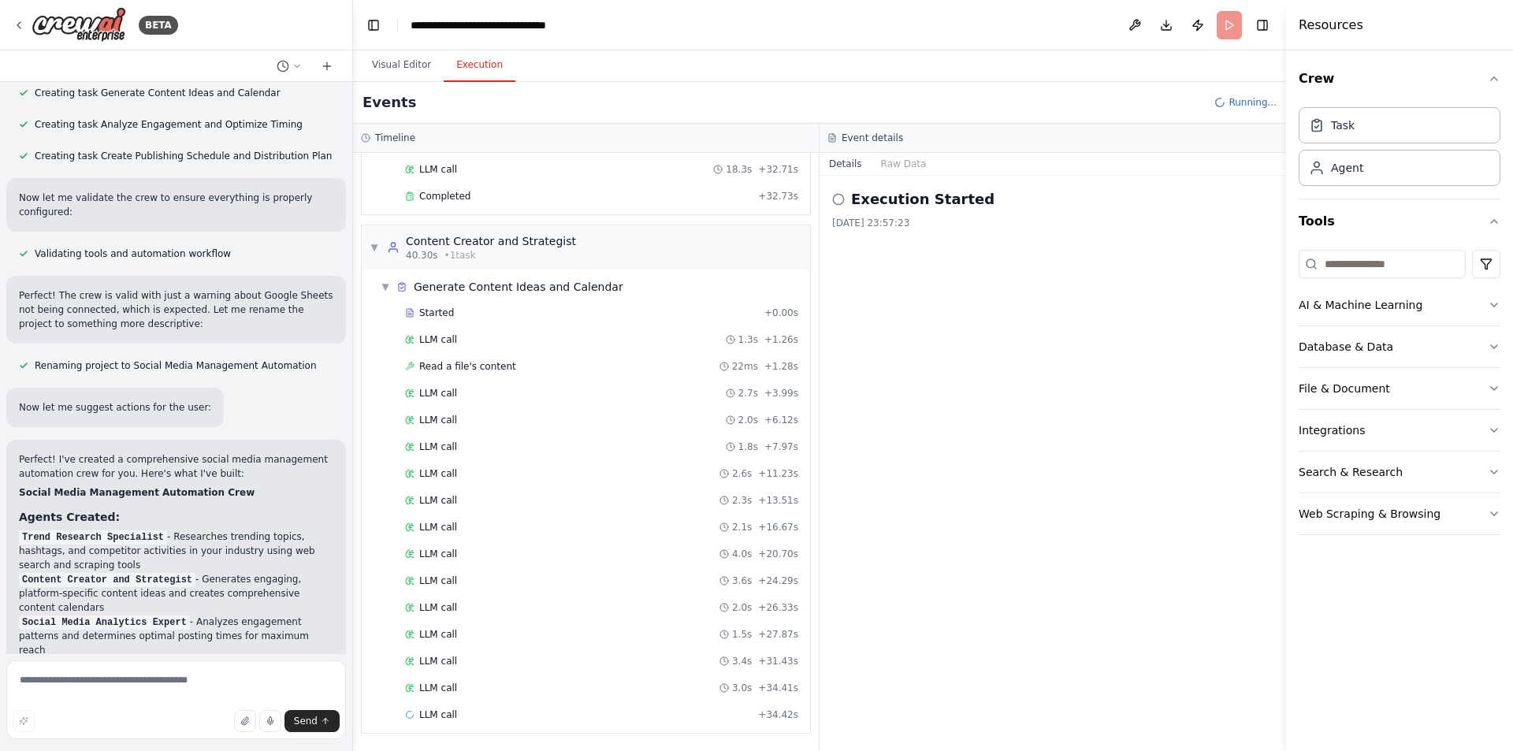
scroll to position [1423, 0]
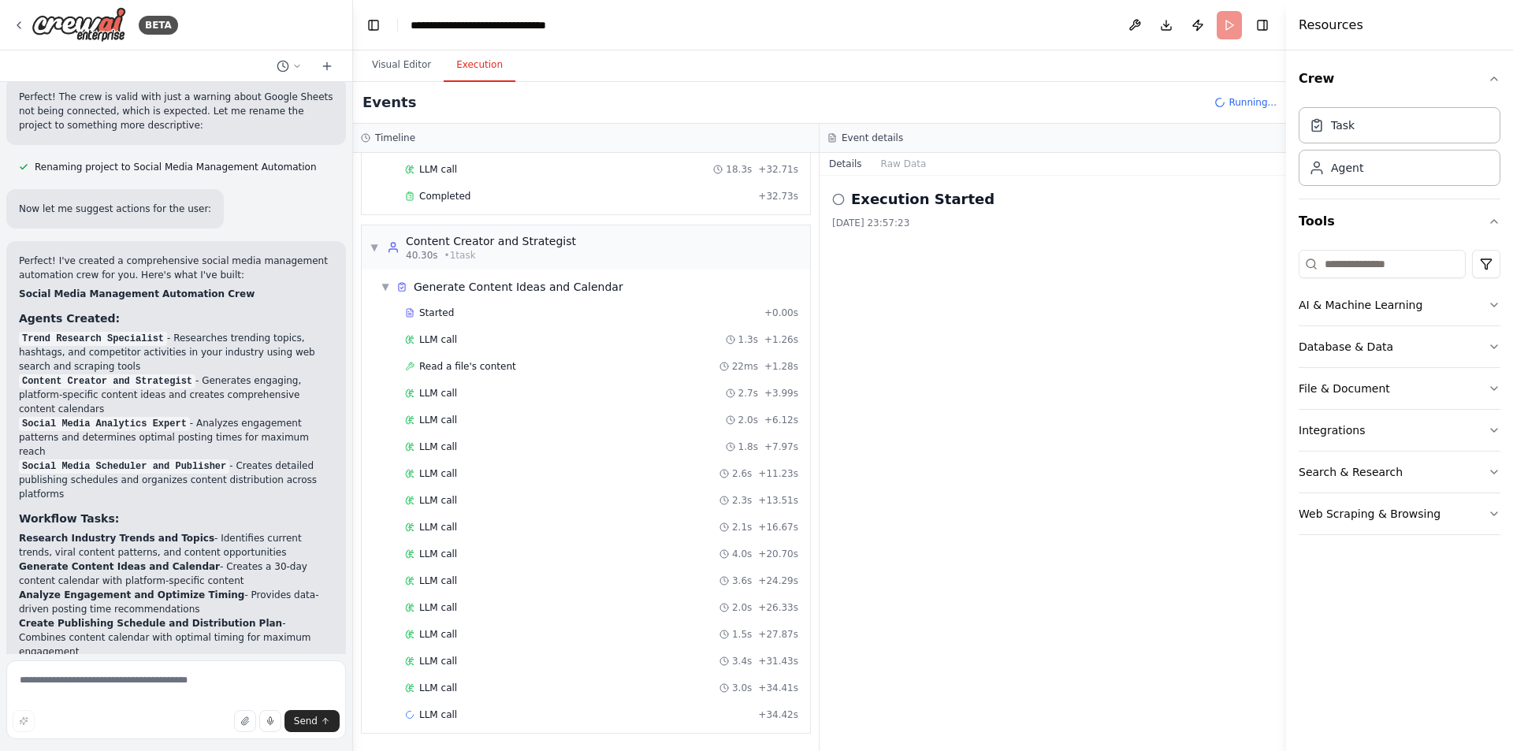
click at [1204, 132] on div "Event details" at bounding box center [1052, 138] width 451 height 13
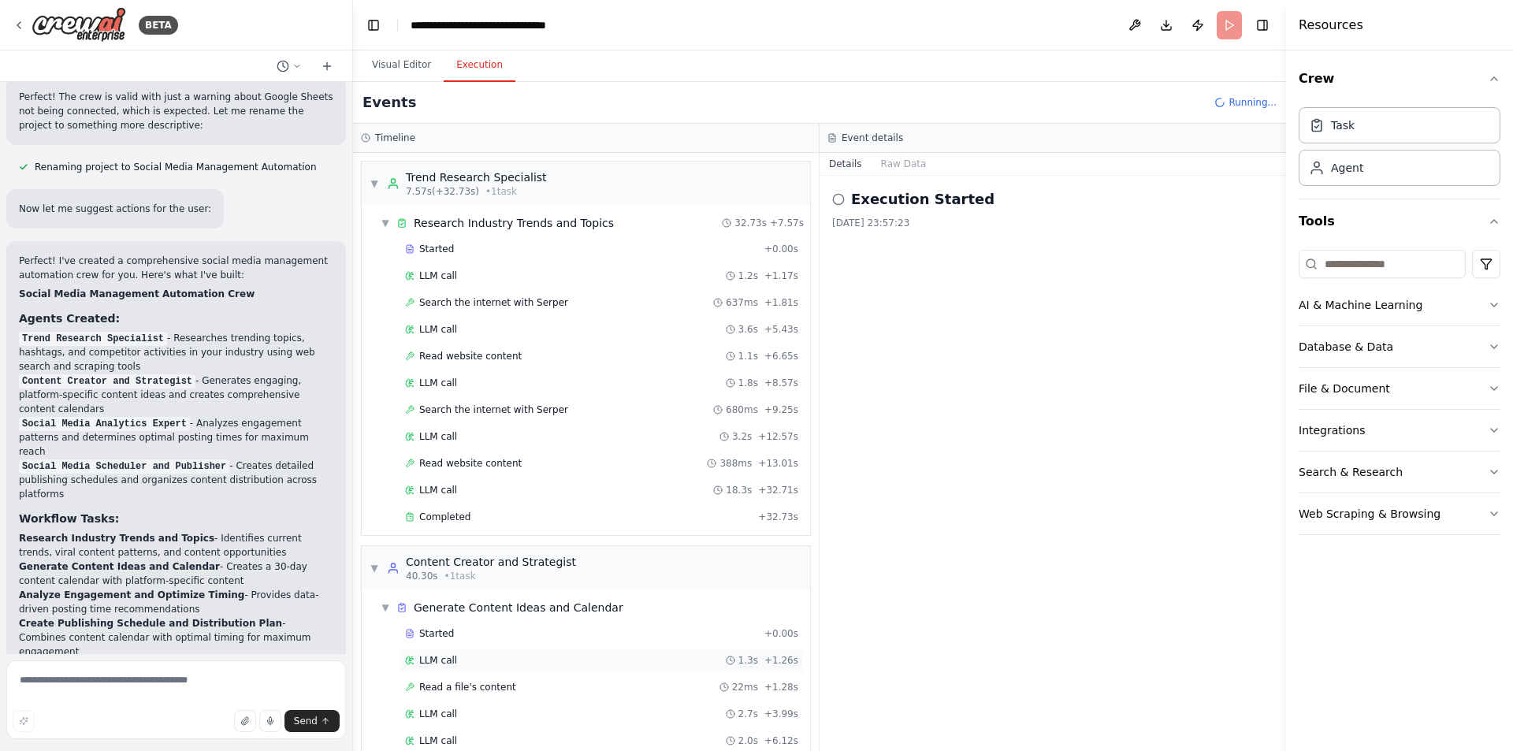
scroll to position [428, 0]
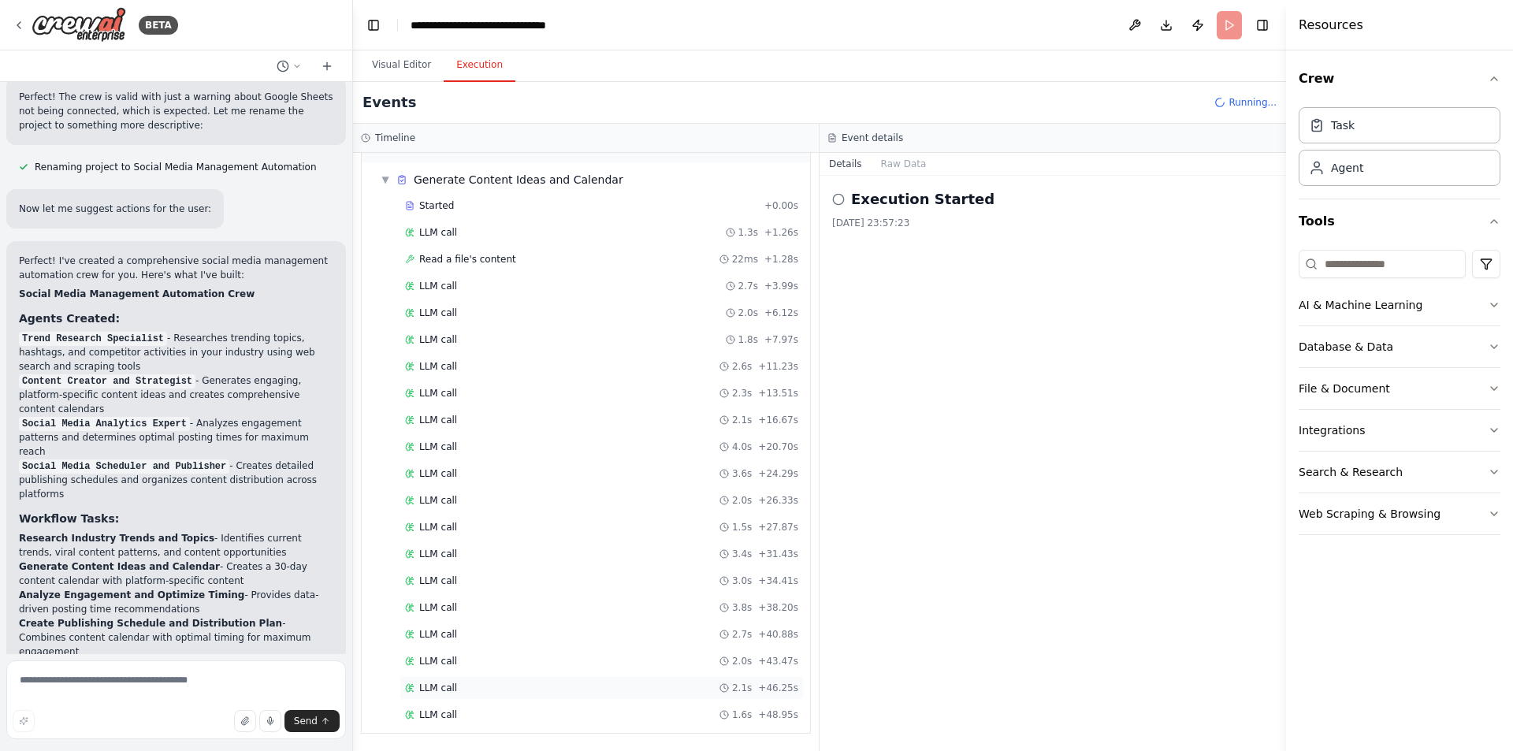
click at [663, 683] on div "LLM call 2.1s + 46.25s" at bounding box center [601, 688] width 393 height 13
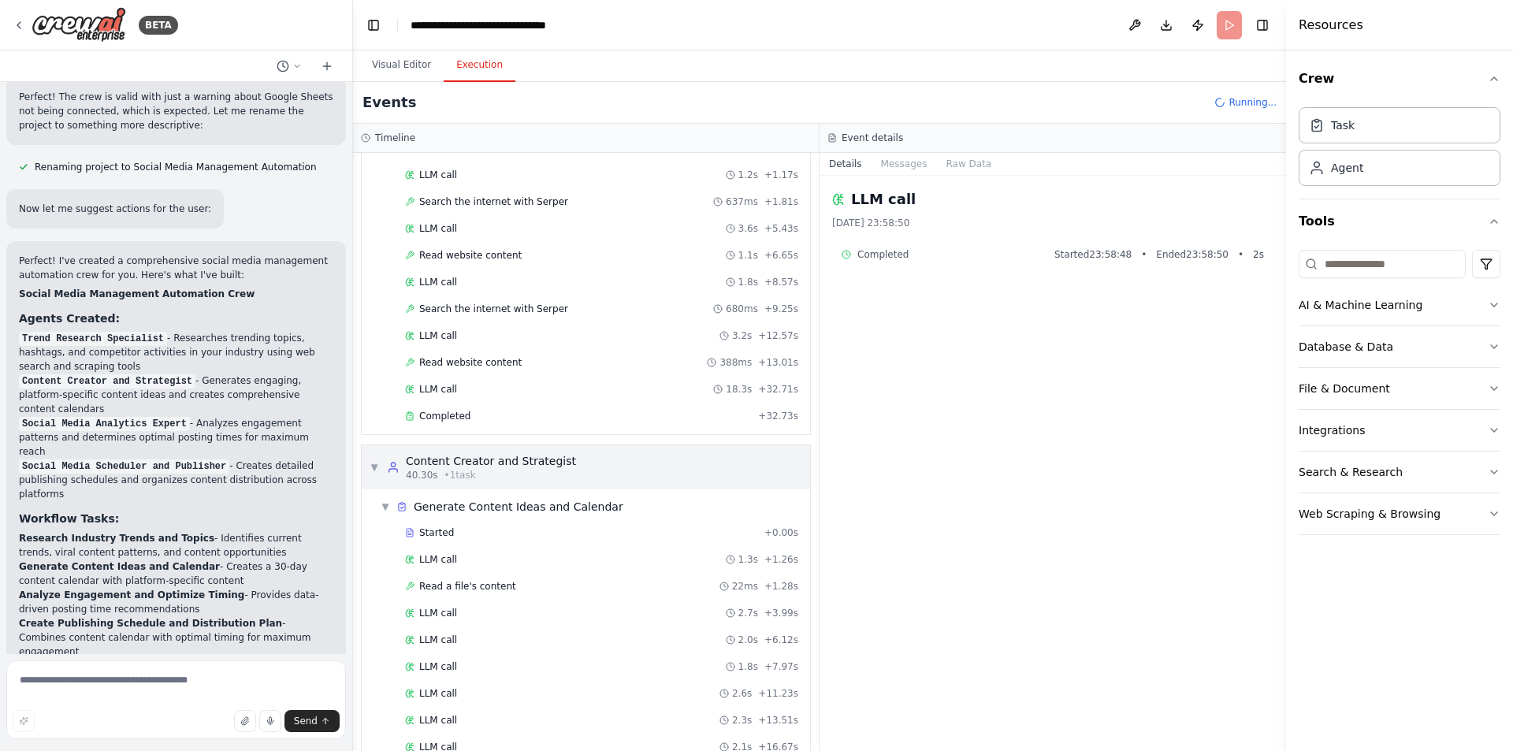
scroll to position [0, 0]
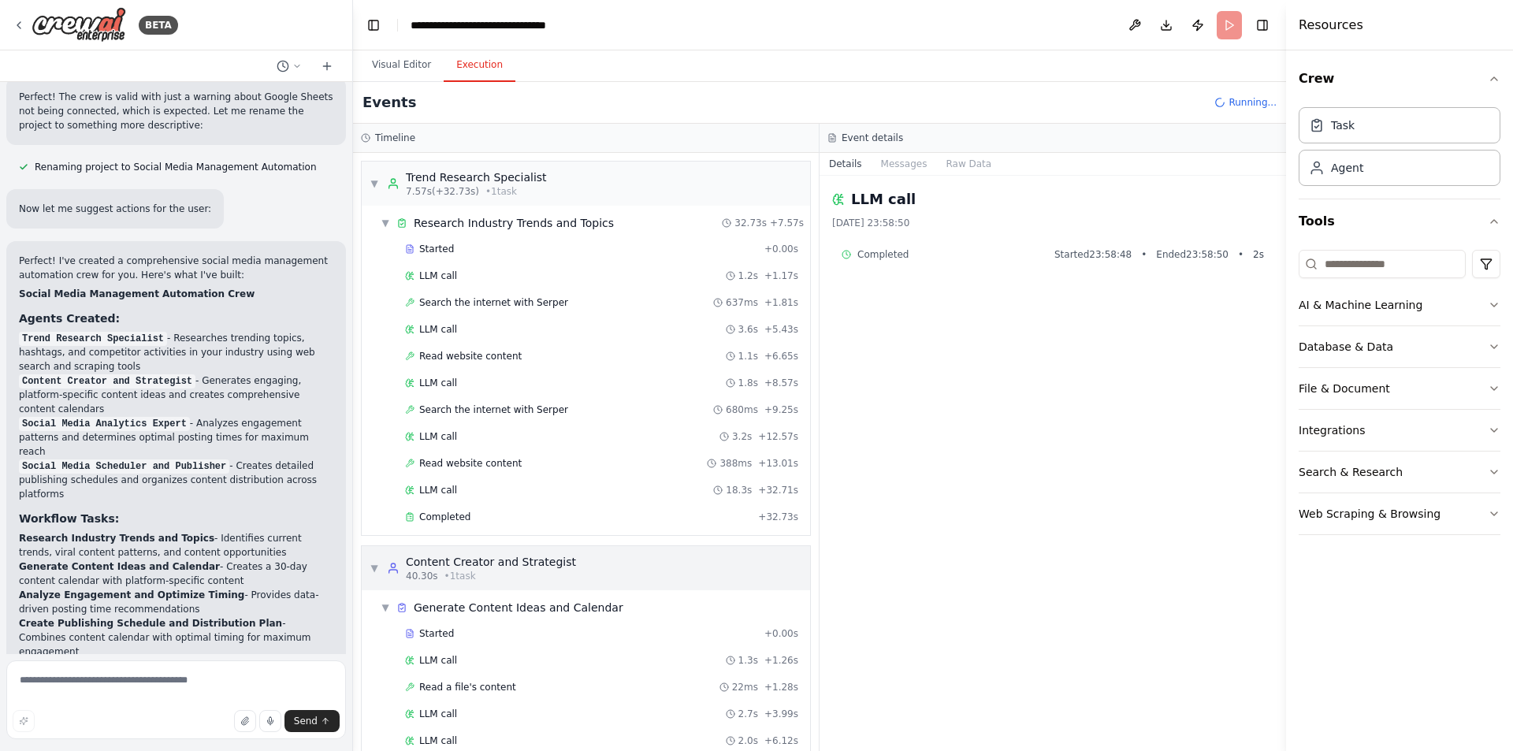
click at [518, 565] on div "Content Creator and Strategist" at bounding box center [491, 562] width 170 height 16
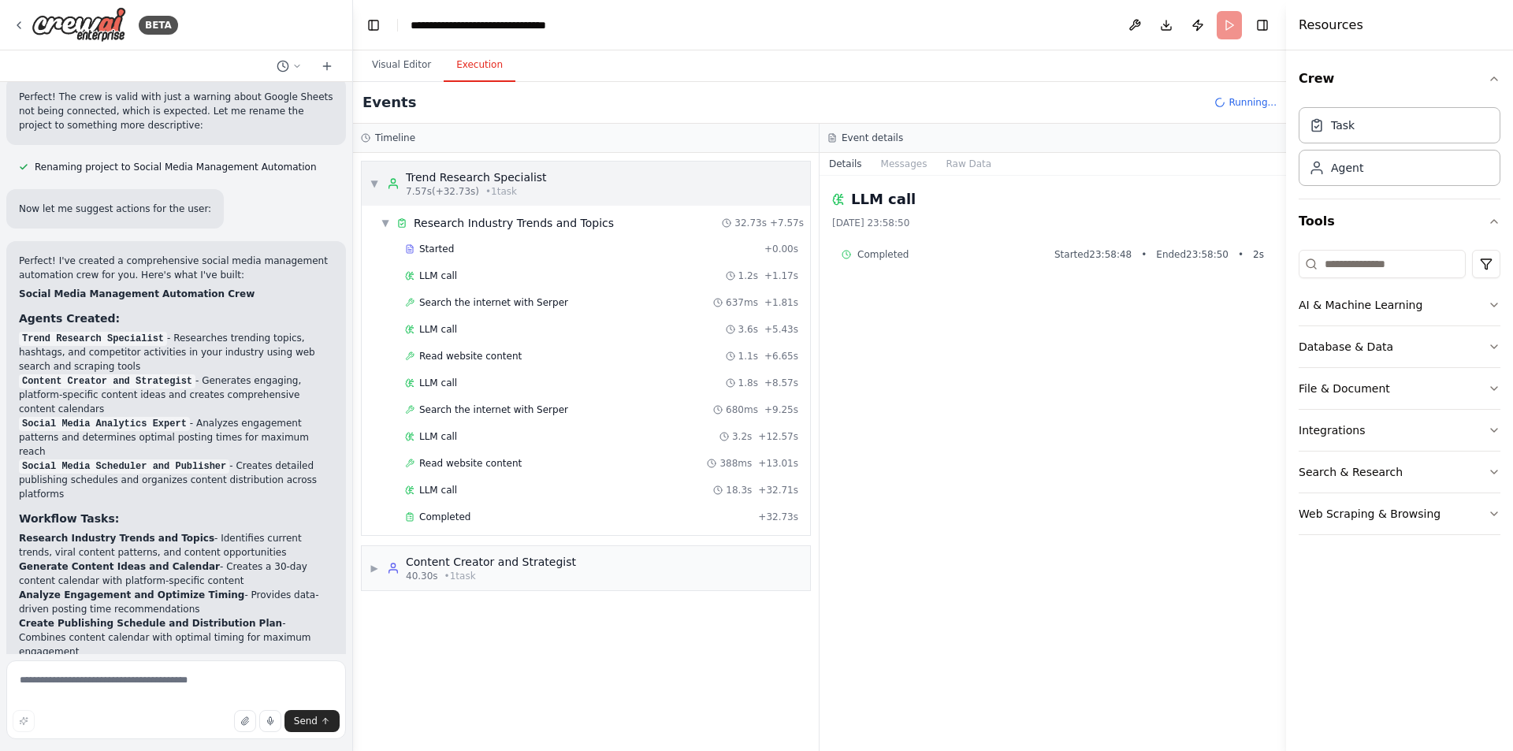
click at [472, 187] on span "7.57s (+32.73s)" at bounding box center [442, 191] width 73 height 13
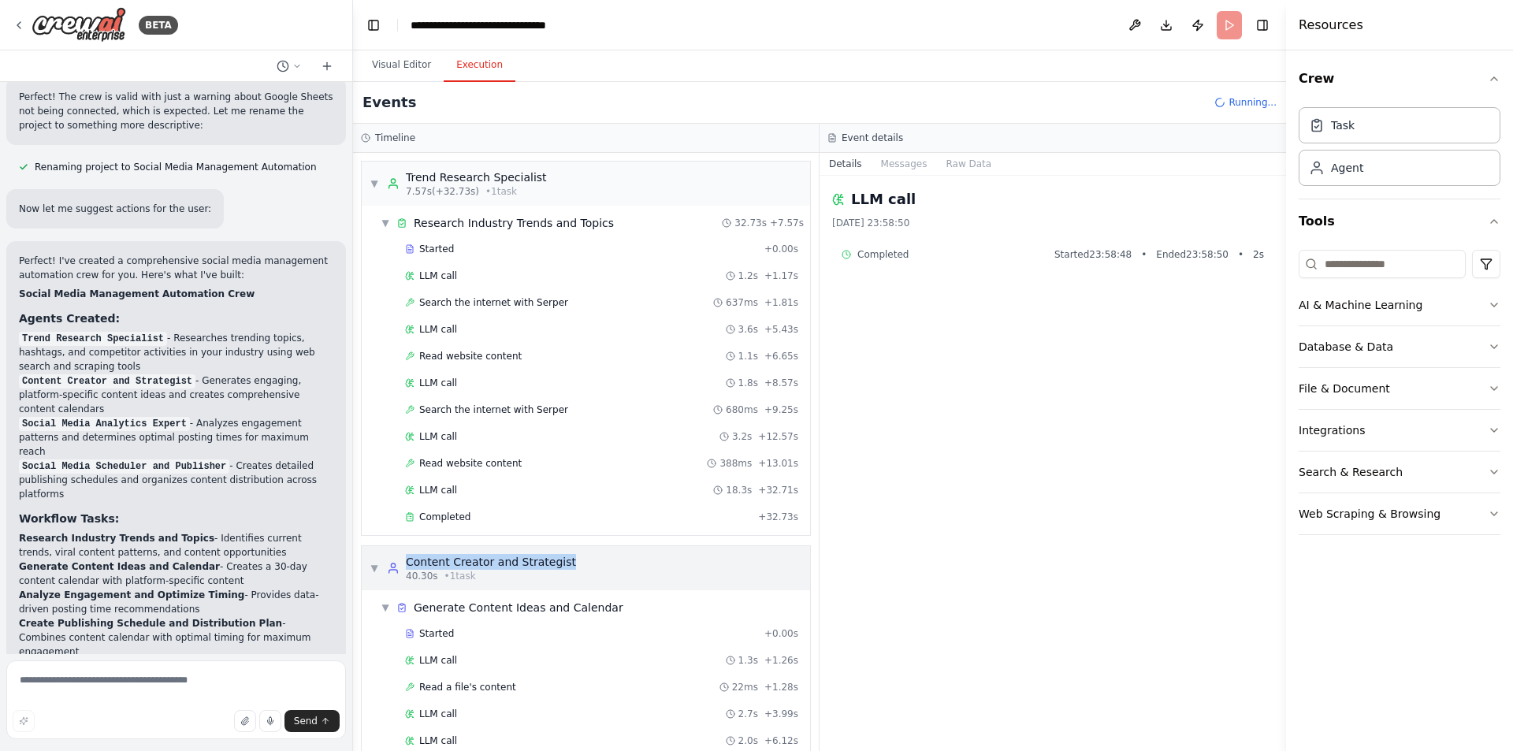
drag, startPoint x: 585, startPoint y: 567, endPoint x: 399, endPoint y: 567, distance: 185.9
click at [399, 567] on div "▼ Content Creator and Strategist 40.30s • 1 task" at bounding box center [586, 568] width 448 height 44
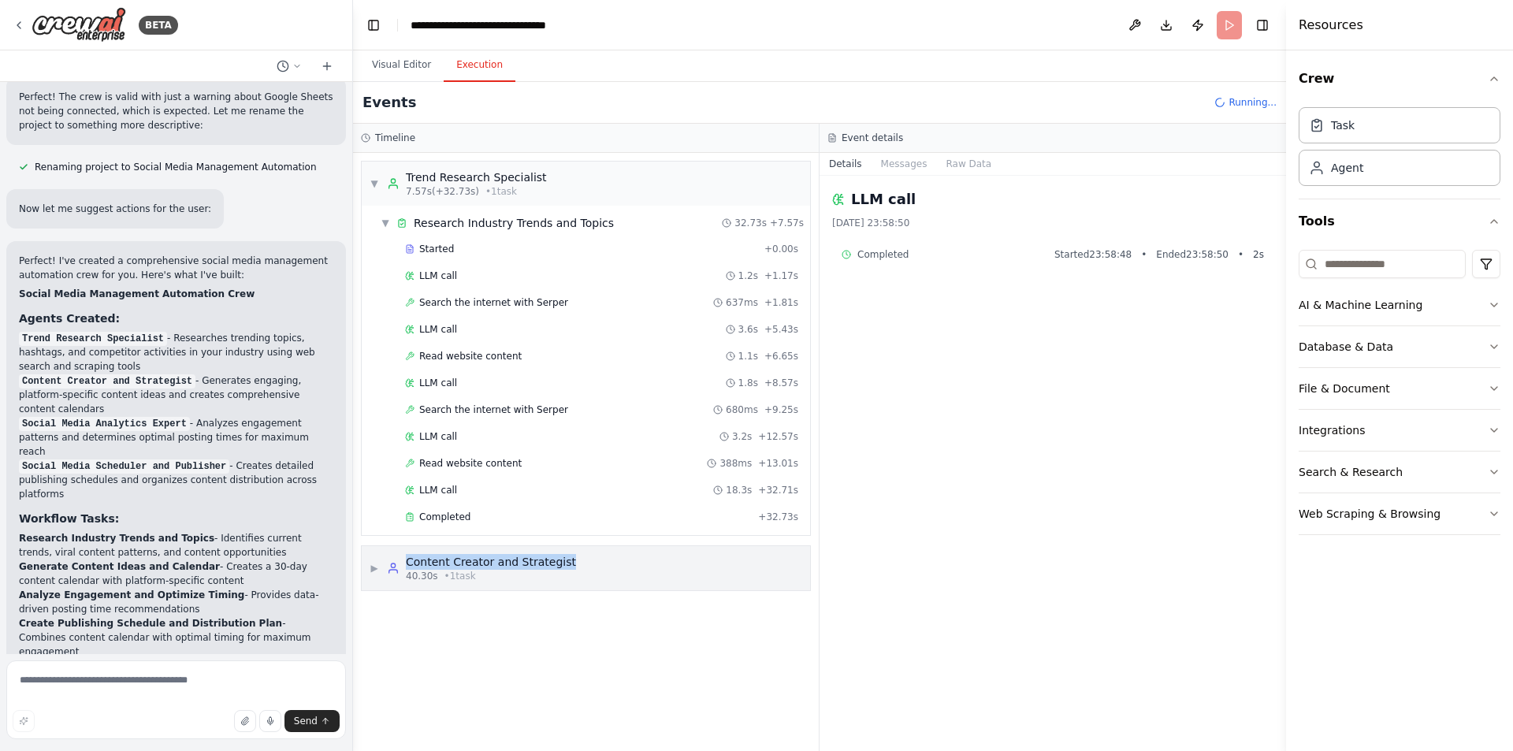
copy div "Content Creator and Strategist"
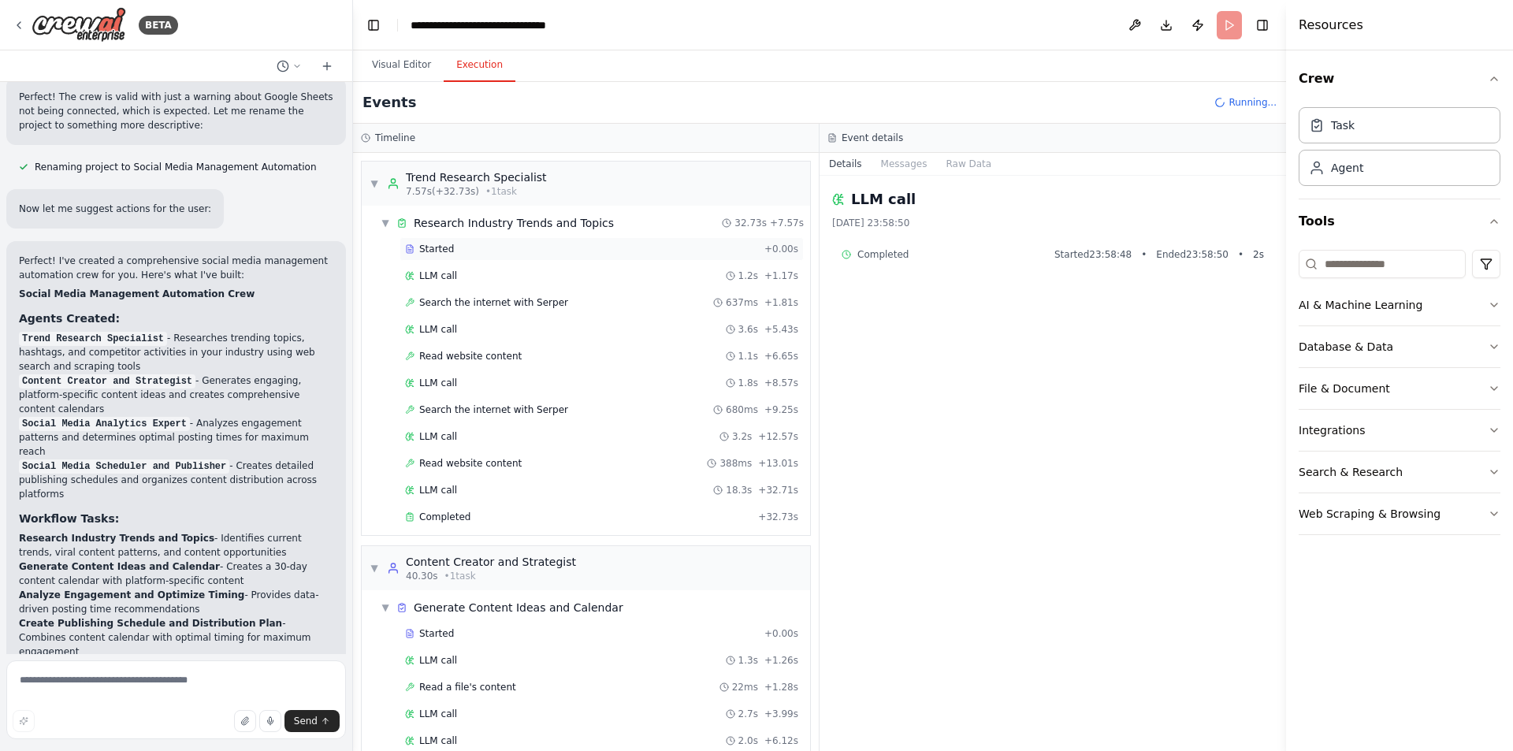
click at [464, 254] on div "Started" at bounding box center [581, 249] width 353 height 13
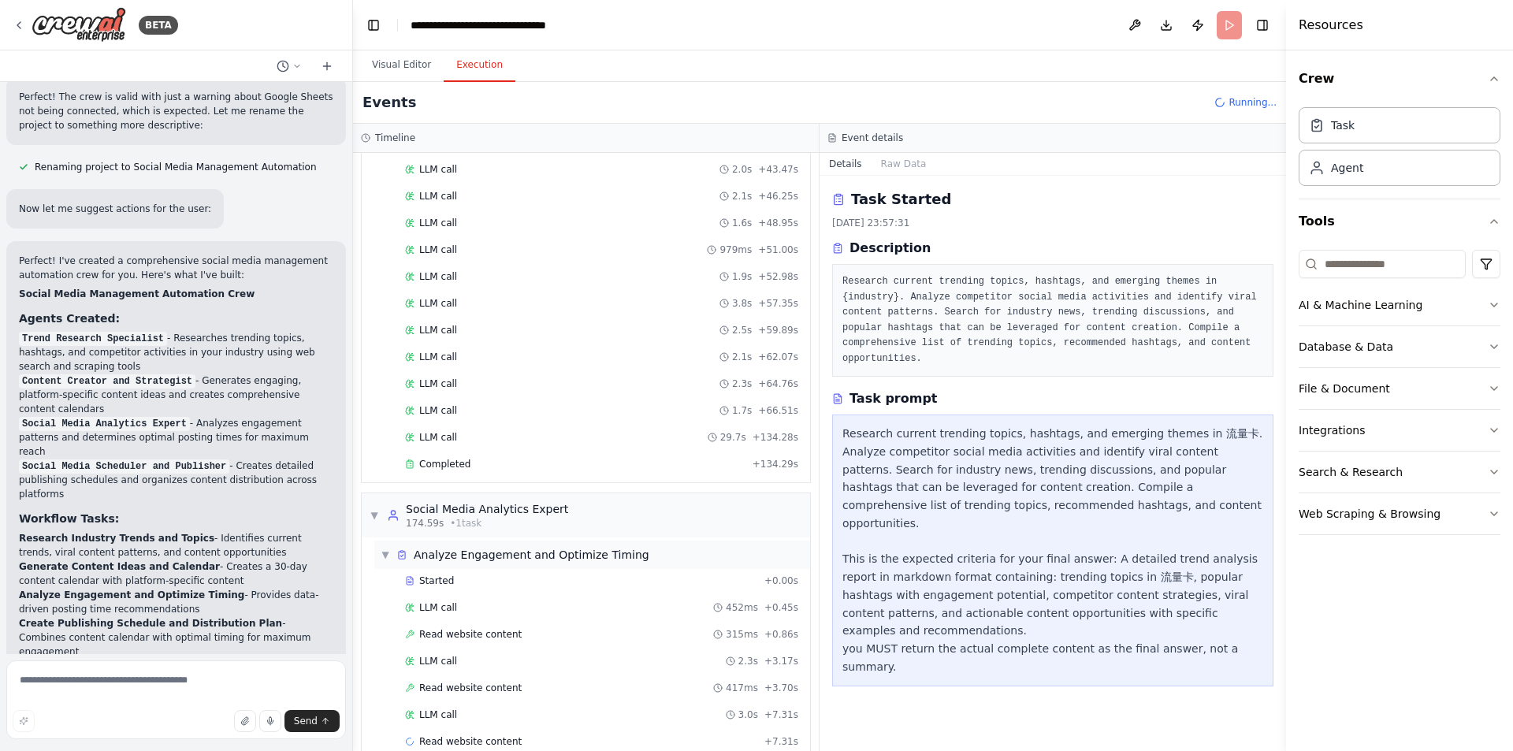
scroll to position [946, 0]
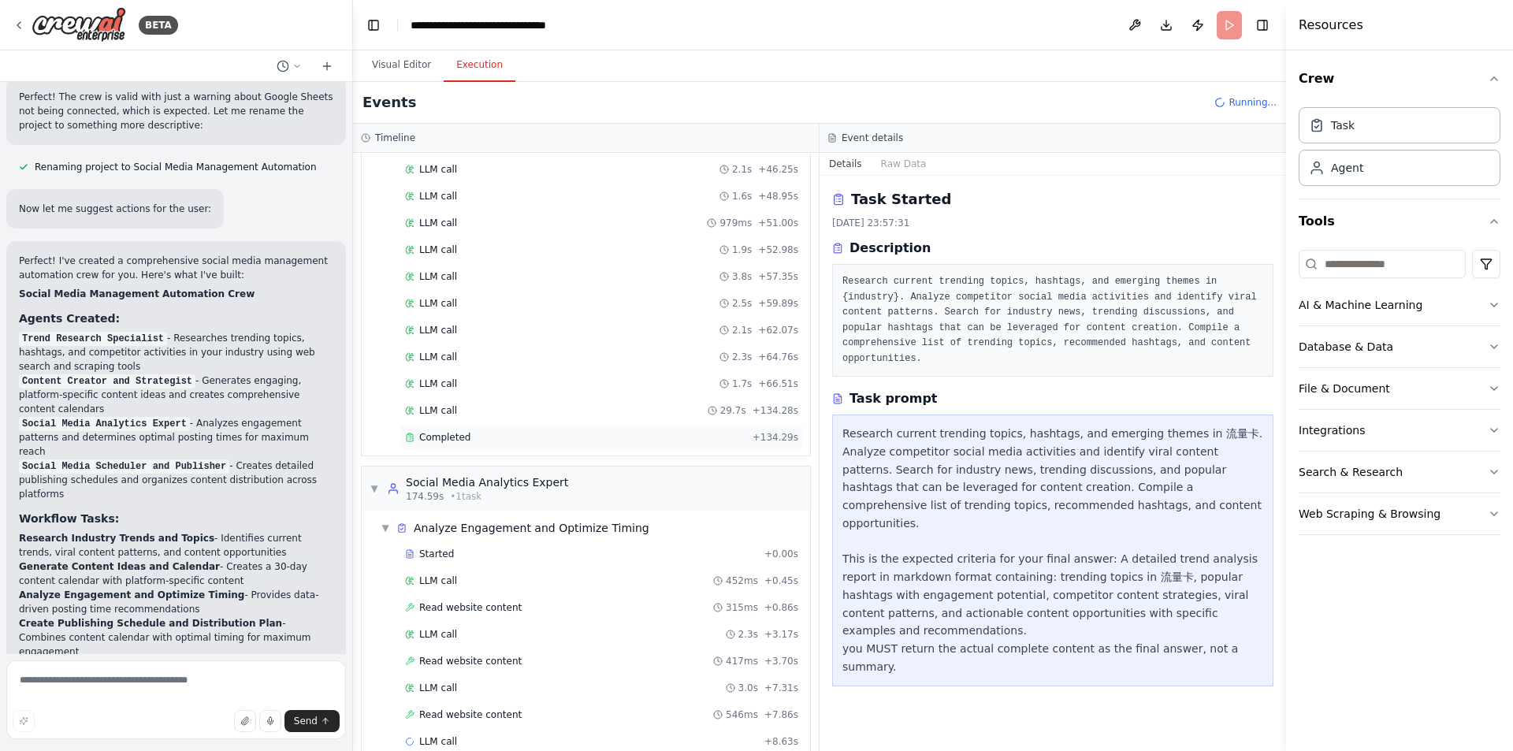
click at [664, 433] on div "Completed" at bounding box center [575, 437] width 341 height 13
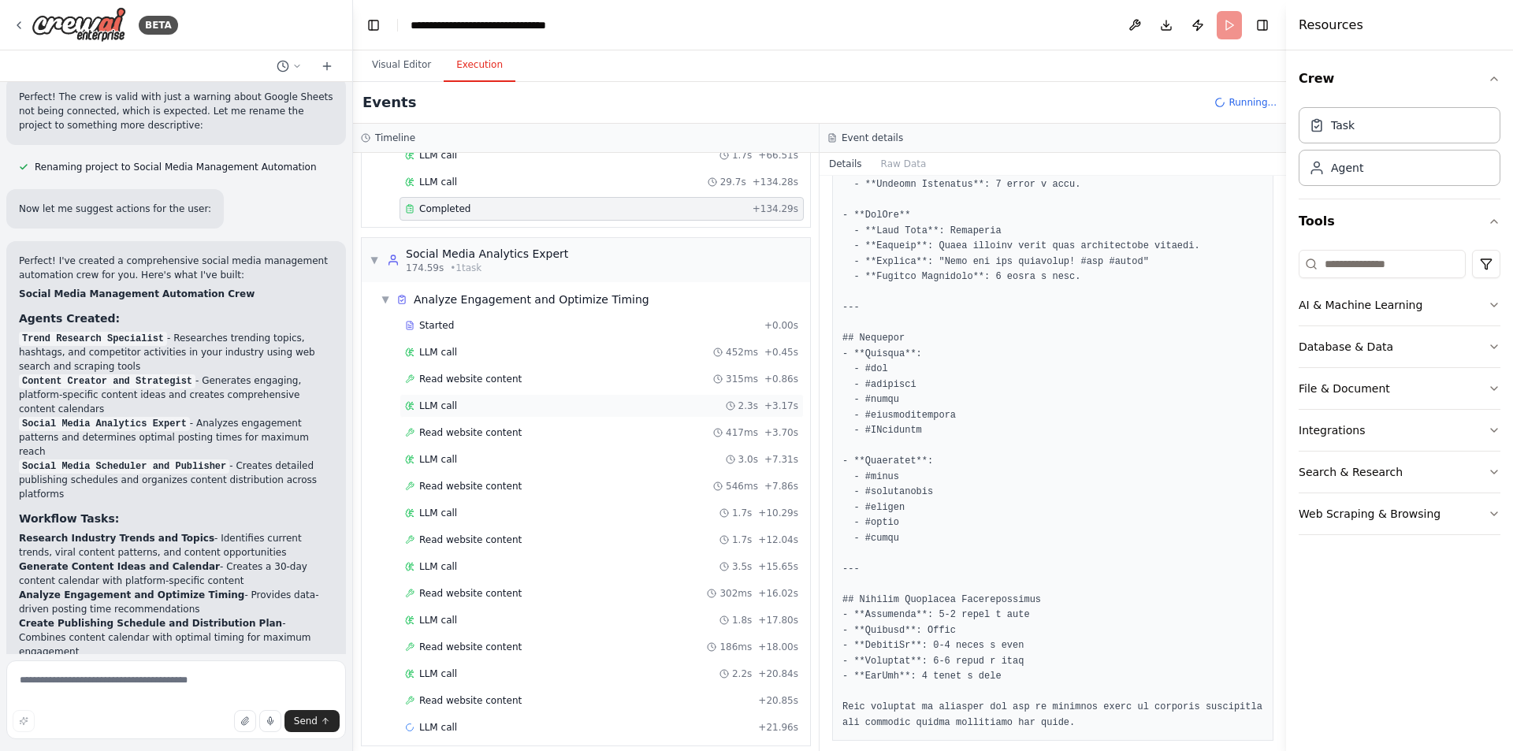
scroll to position [1187, 0]
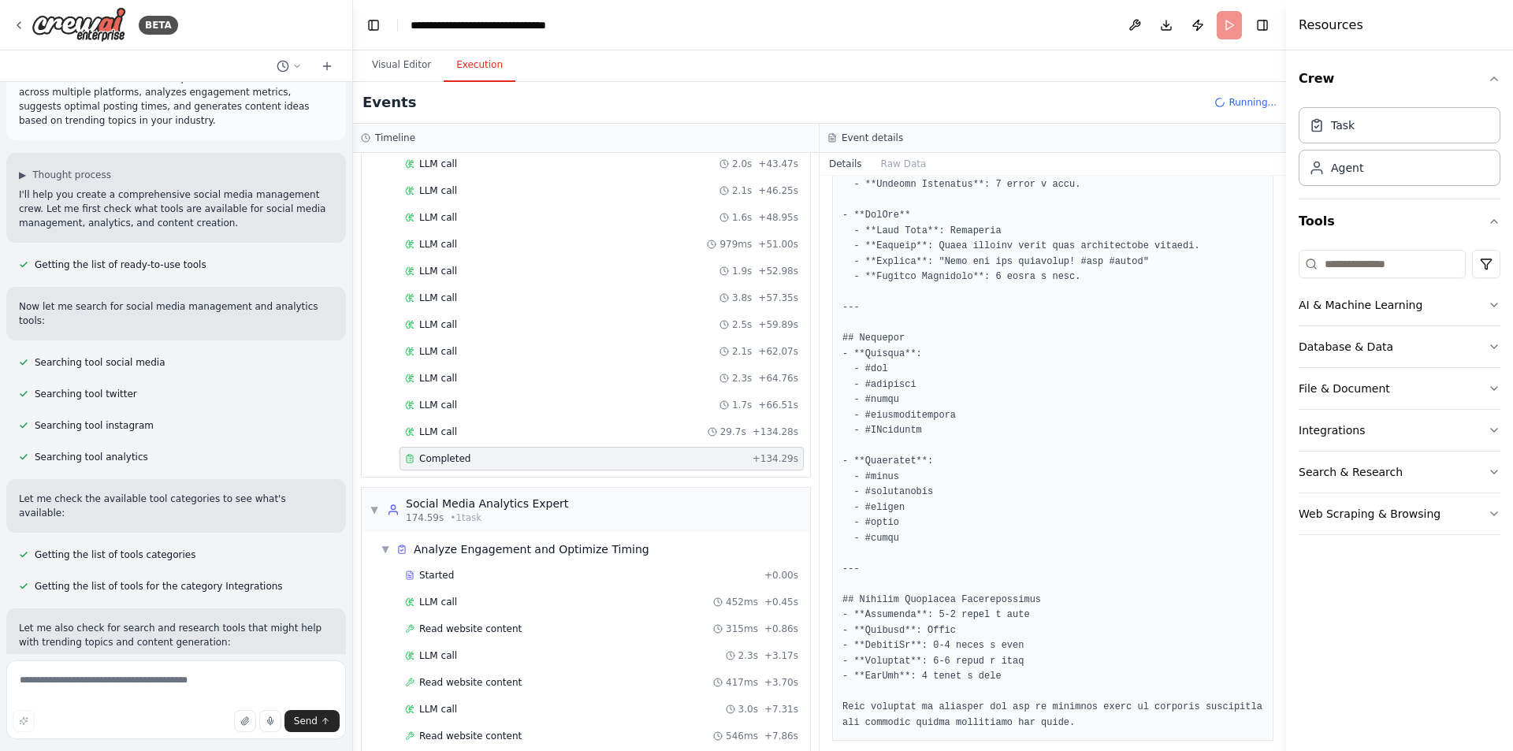
scroll to position [0, 0]
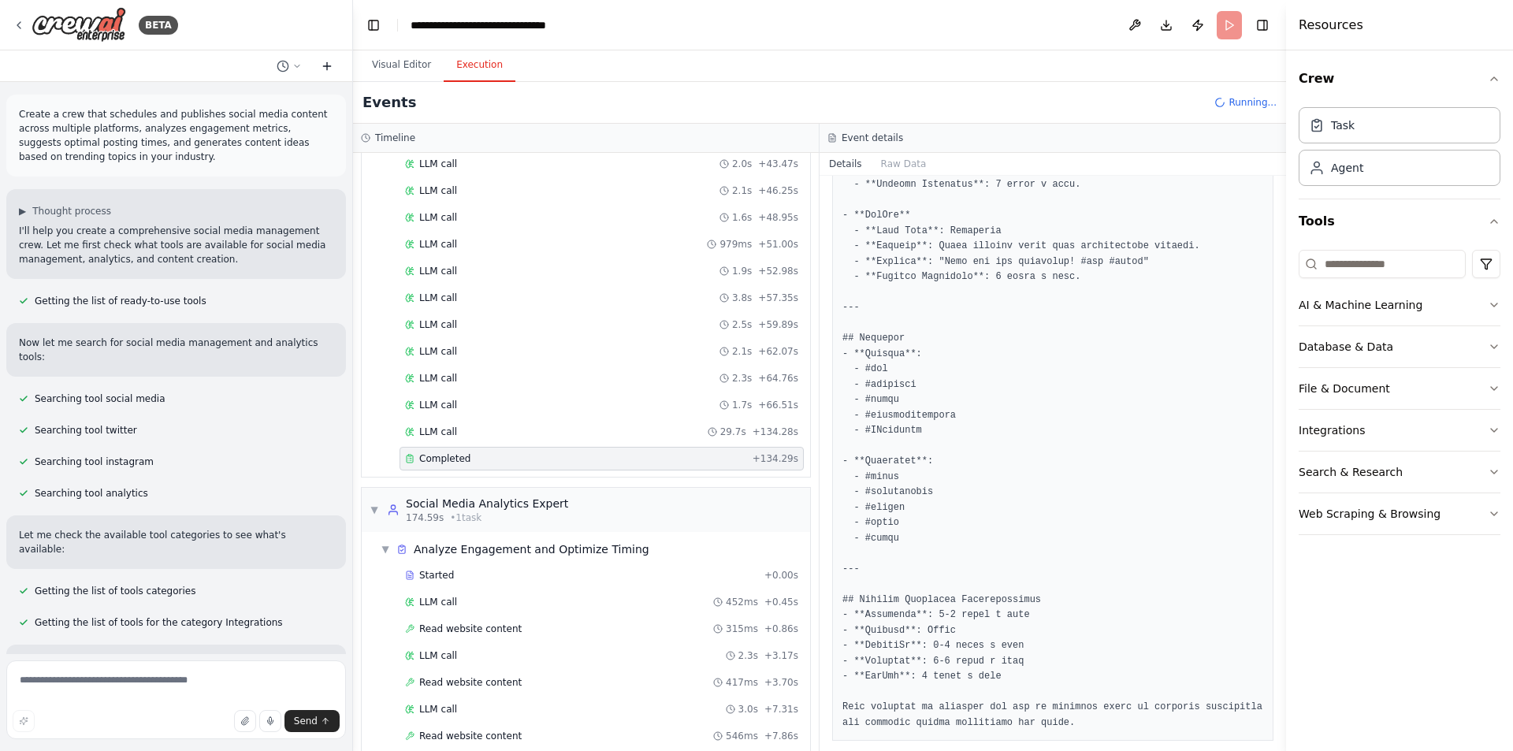
click at [330, 68] on icon at bounding box center [327, 66] width 13 height 13
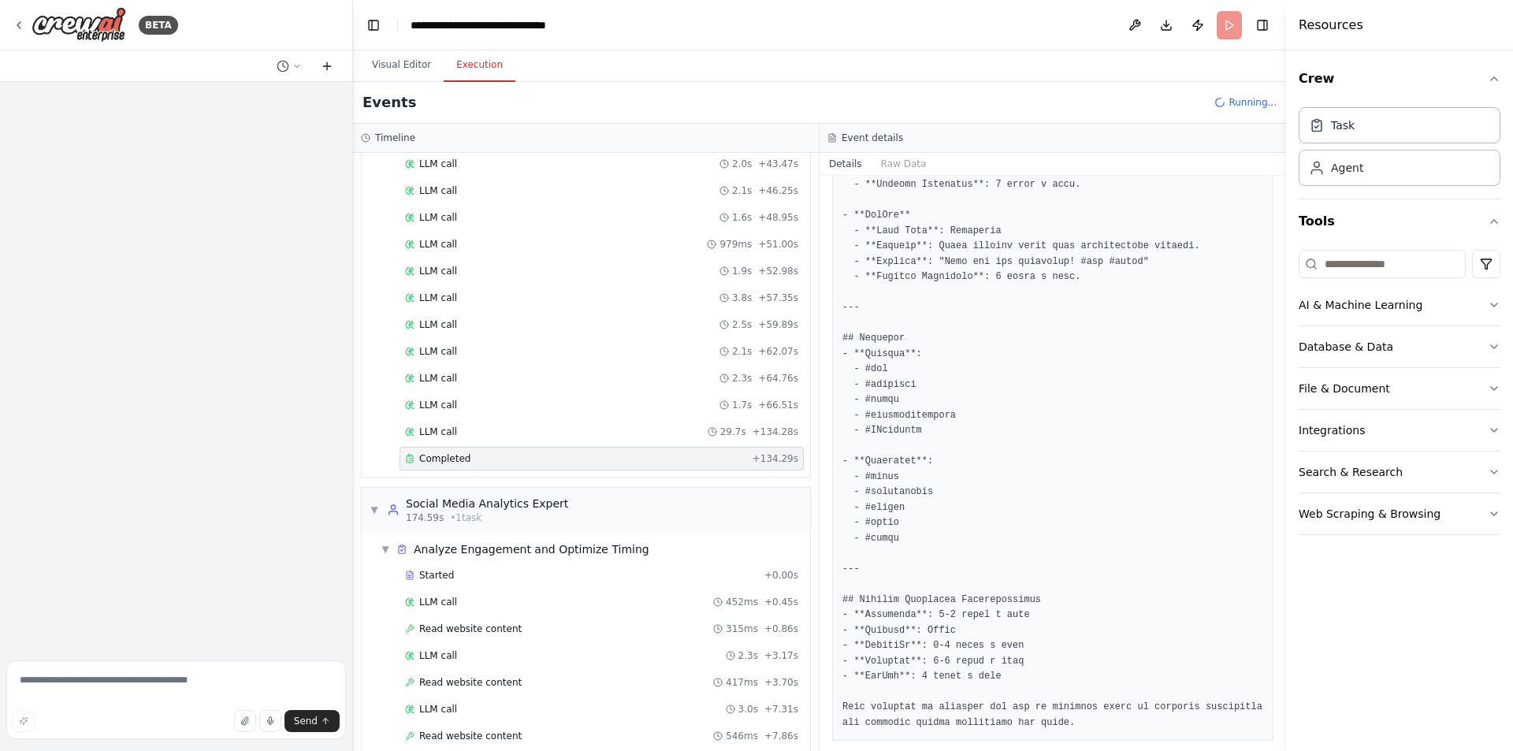
click at [330, 68] on icon at bounding box center [327, 66] width 13 height 13
click at [1335, 129] on div "Task" at bounding box center [1343, 125] width 24 height 16
click at [1347, 188] on div "Task Agent" at bounding box center [1399, 150] width 202 height 98
click at [1346, 180] on div "Agent" at bounding box center [1399, 167] width 202 height 36
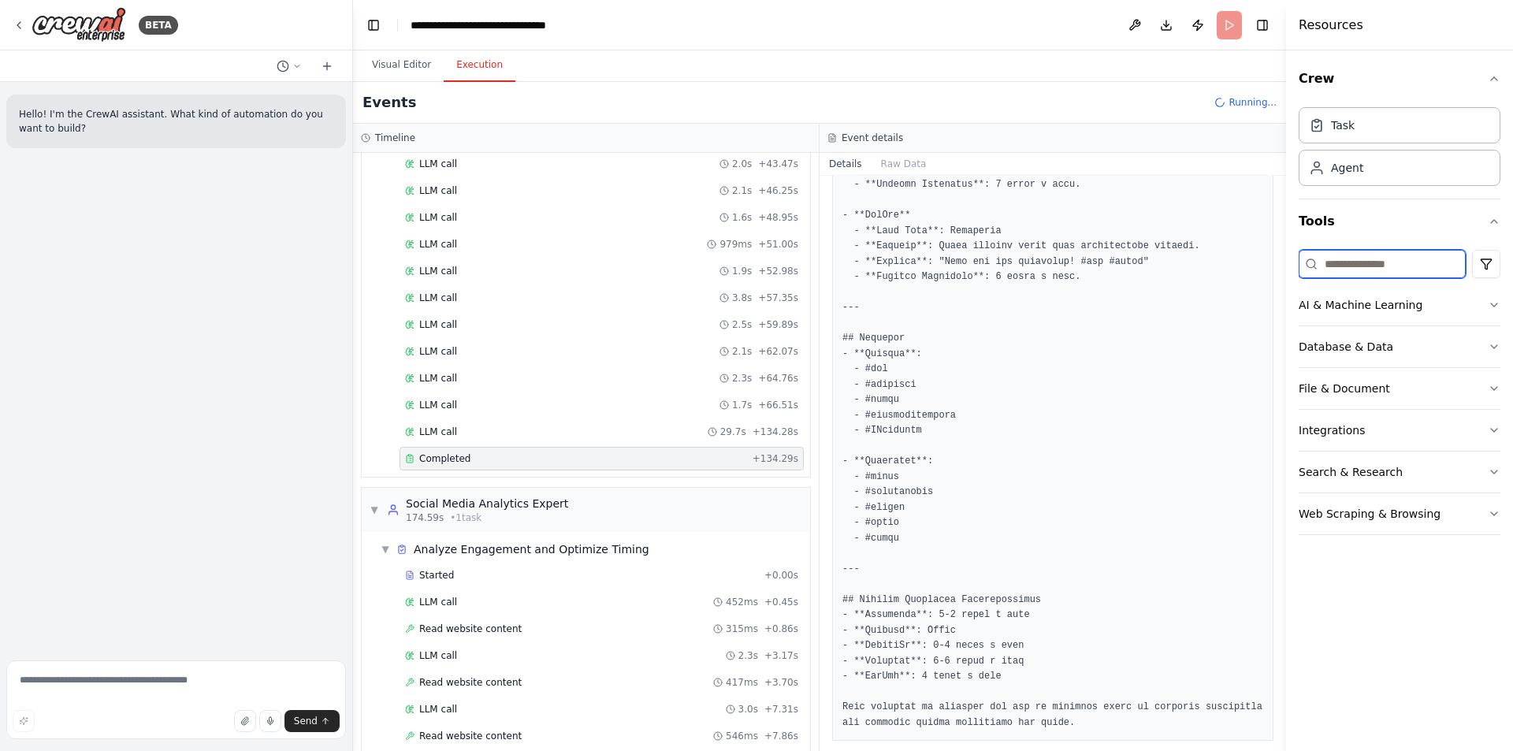
click at [1376, 262] on input at bounding box center [1381, 264] width 167 height 28
click at [1394, 301] on div "AI & Machine Learning" at bounding box center [1360, 305] width 124 height 16
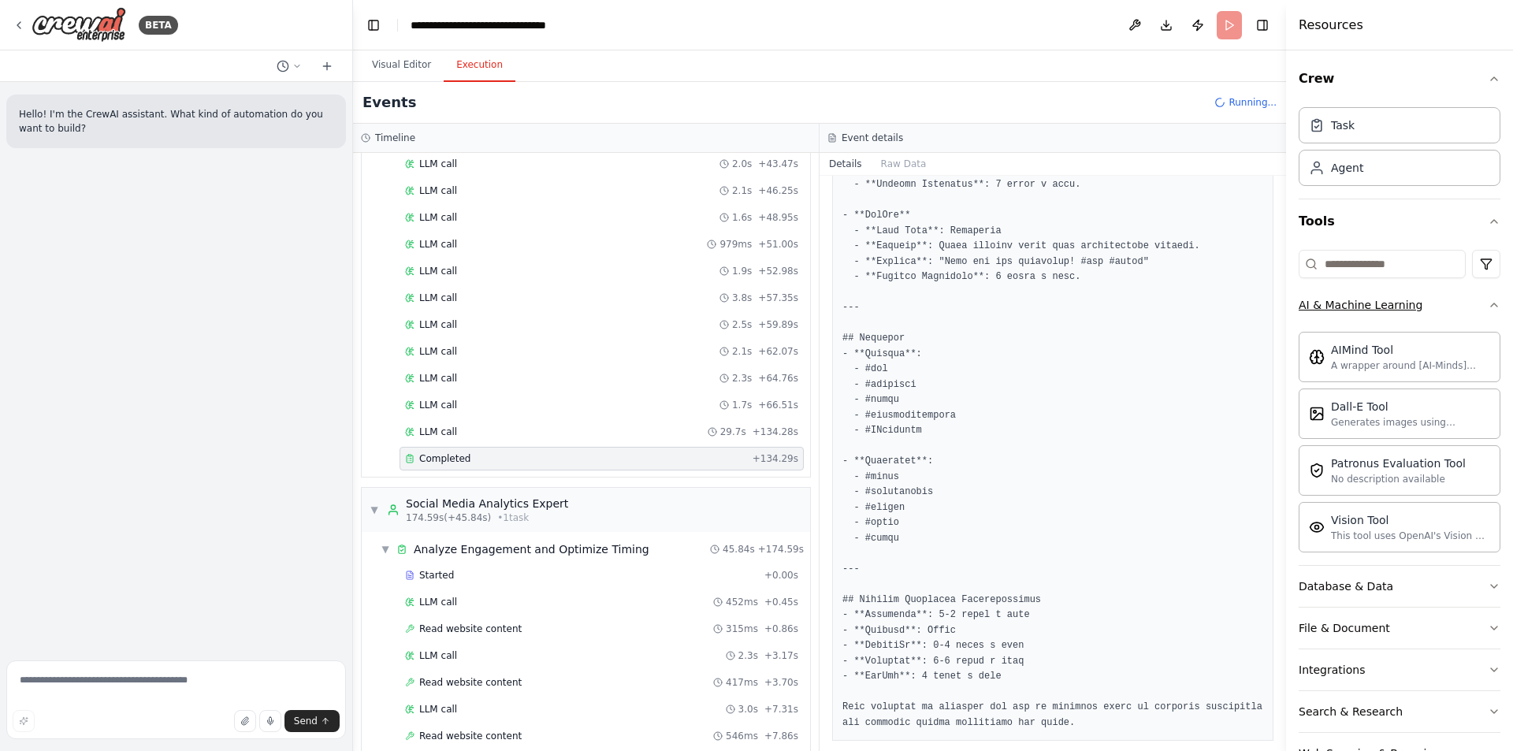
click at [1394, 301] on div "AI & Machine Learning" at bounding box center [1360, 305] width 124 height 16
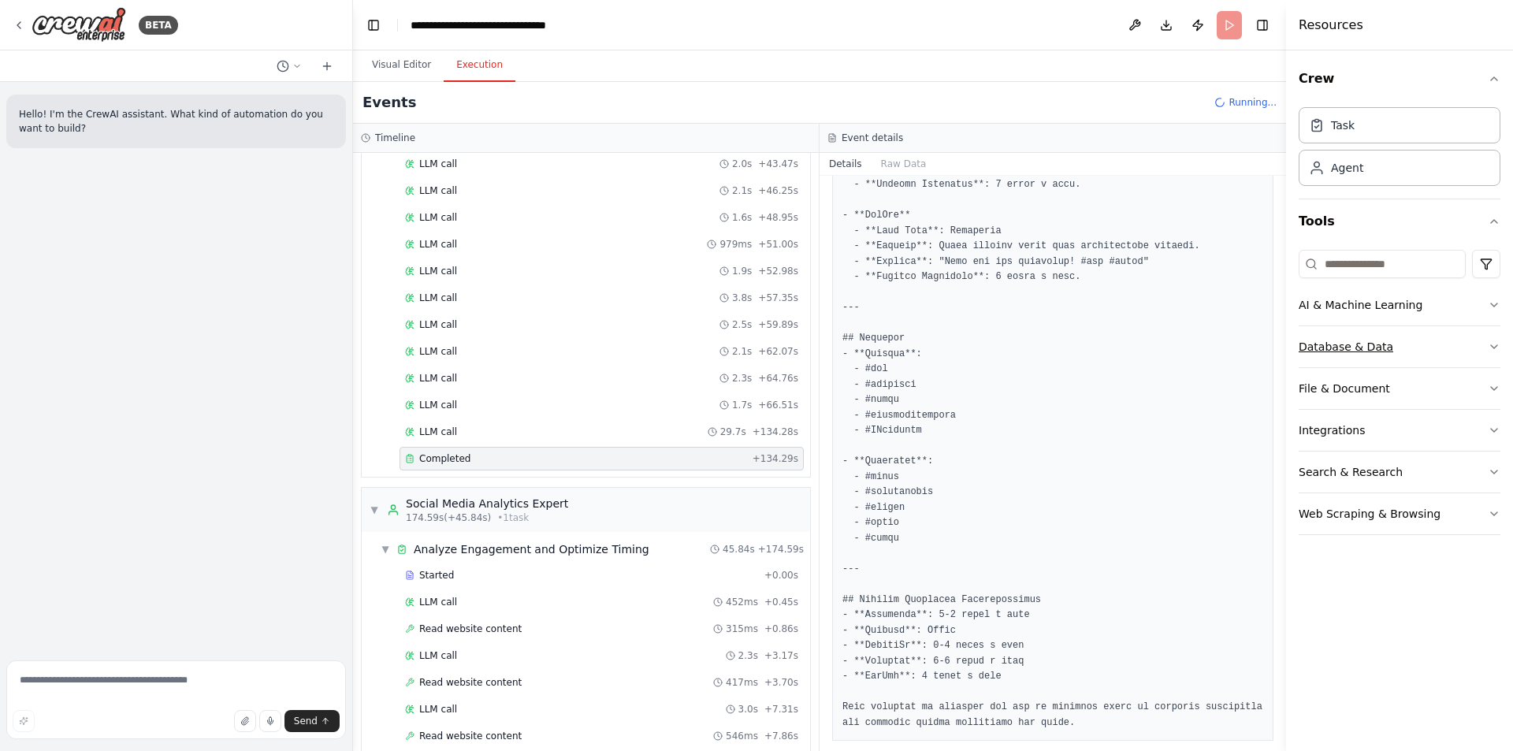
click at [1411, 340] on button "Database & Data" at bounding box center [1399, 346] width 202 height 41
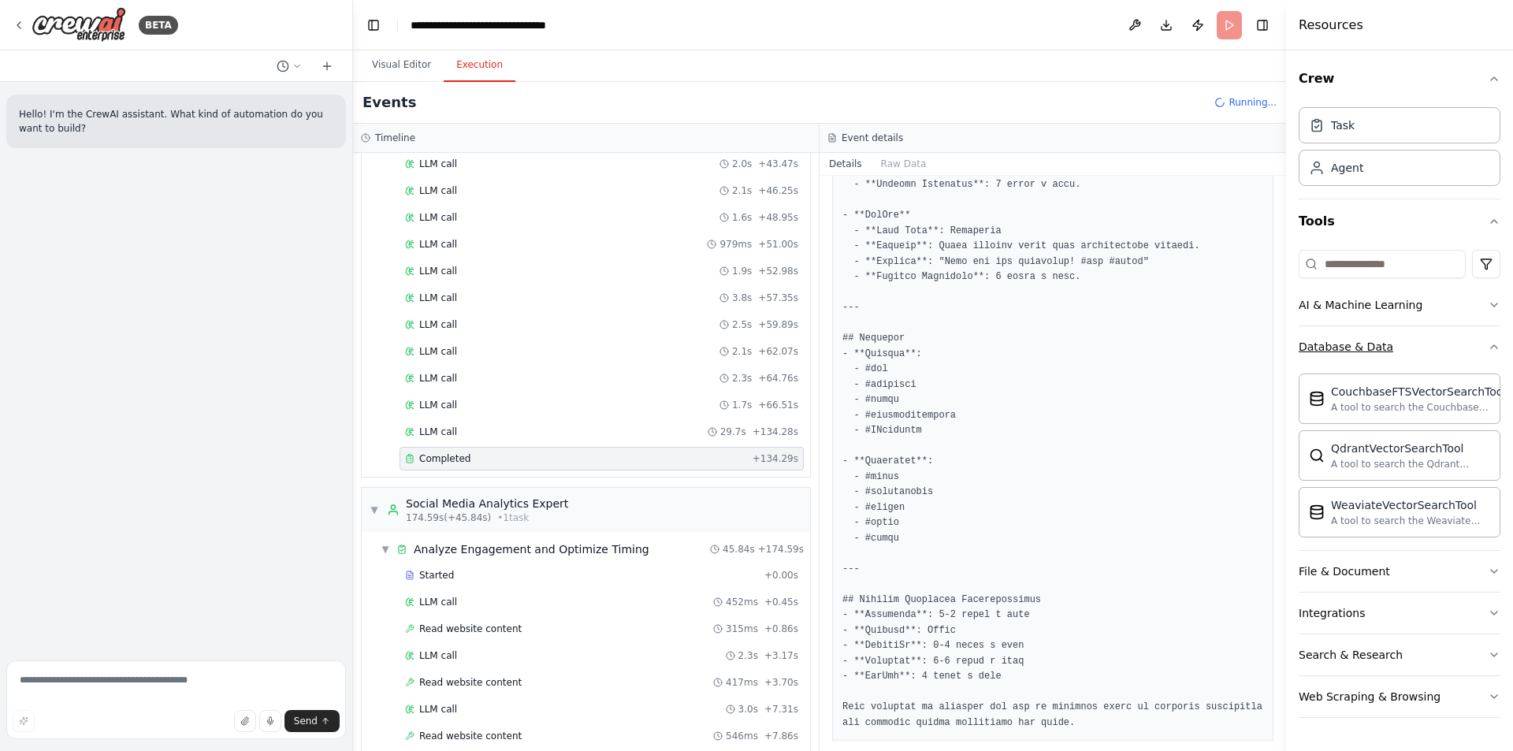
click at [1411, 340] on button "Database & Data" at bounding box center [1399, 346] width 202 height 41
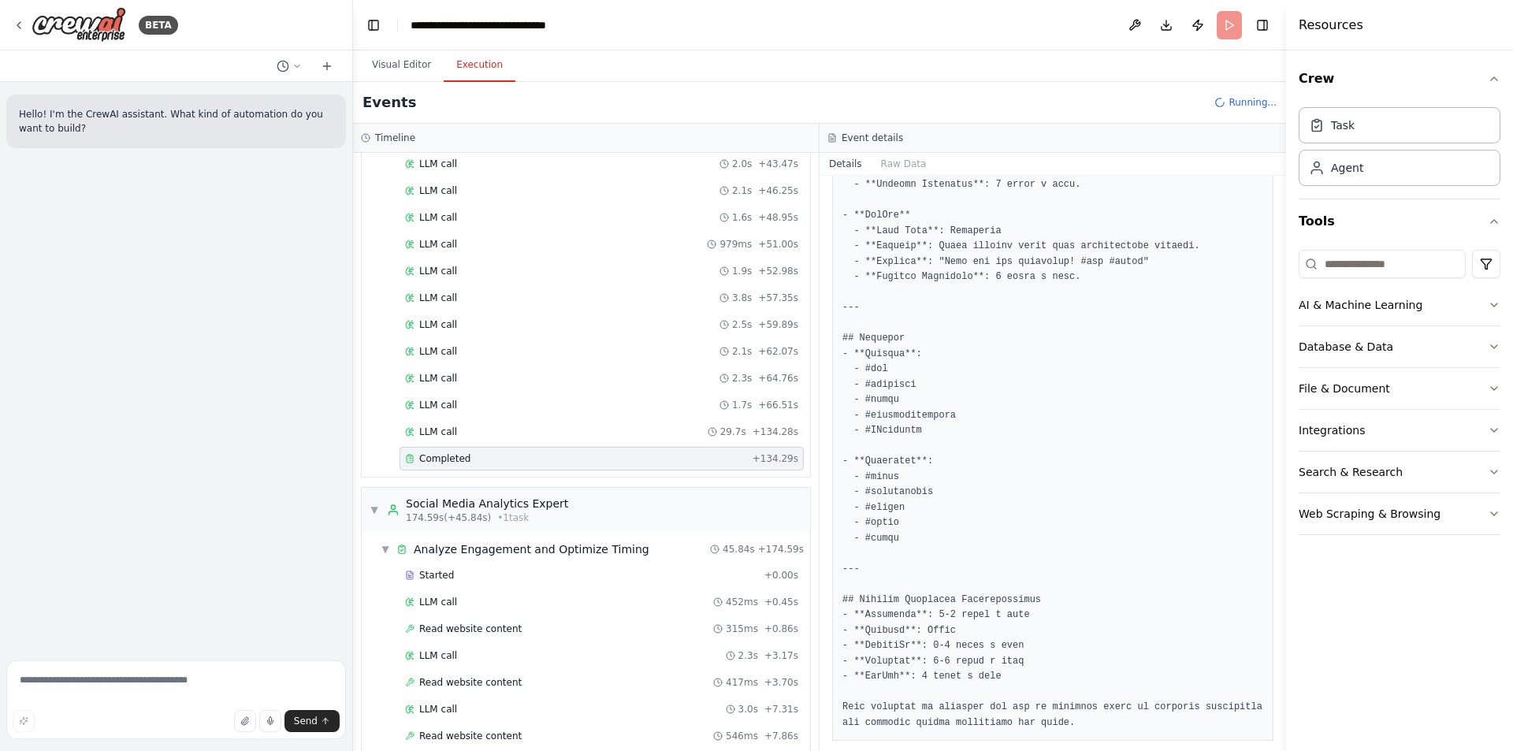
drag, startPoint x: 1282, startPoint y: 648, endPoint x: 1271, endPoint y: 288, distance: 359.5
click at [1271, 288] on div "**********" at bounding box center [756, 375] width 1513 height 751
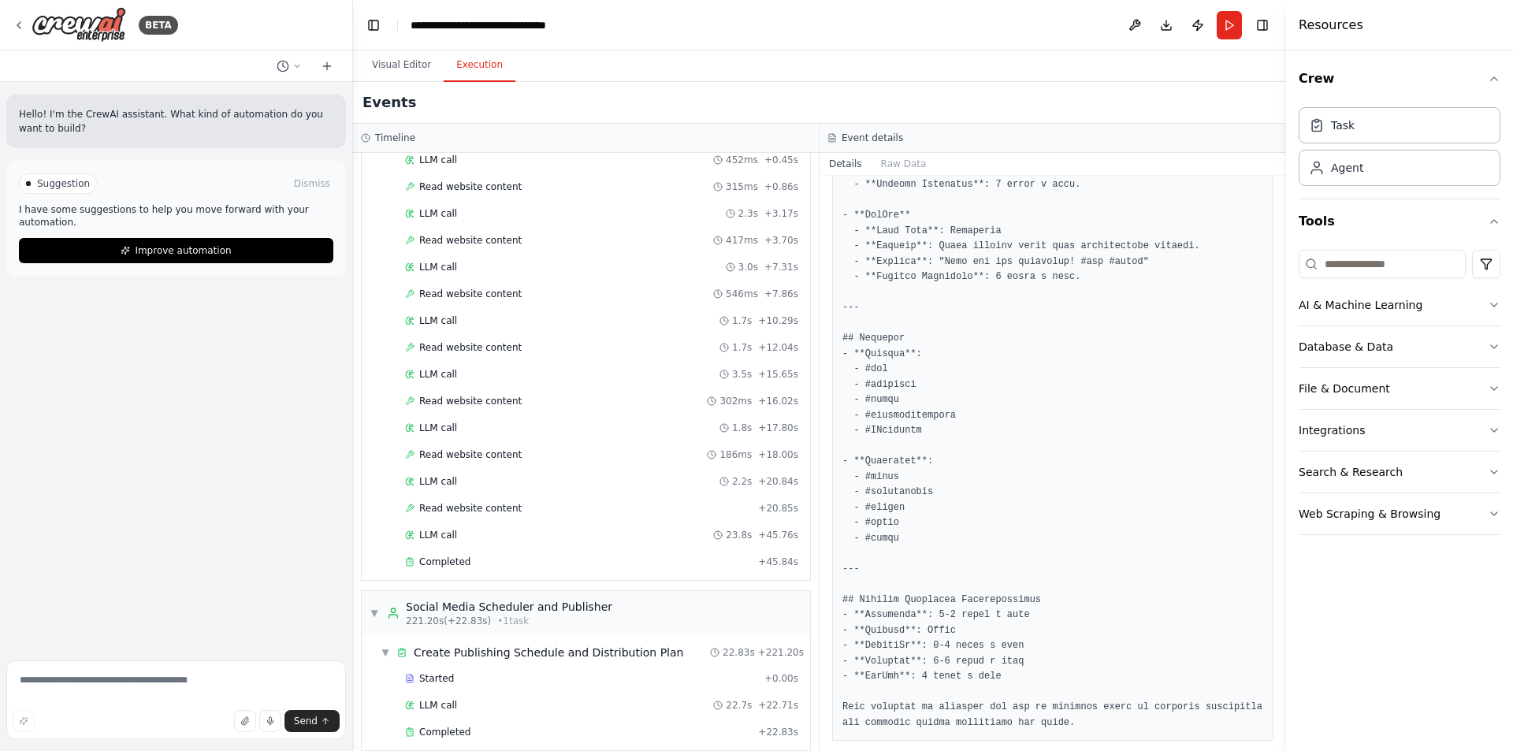
scroll to position [1384, 0]
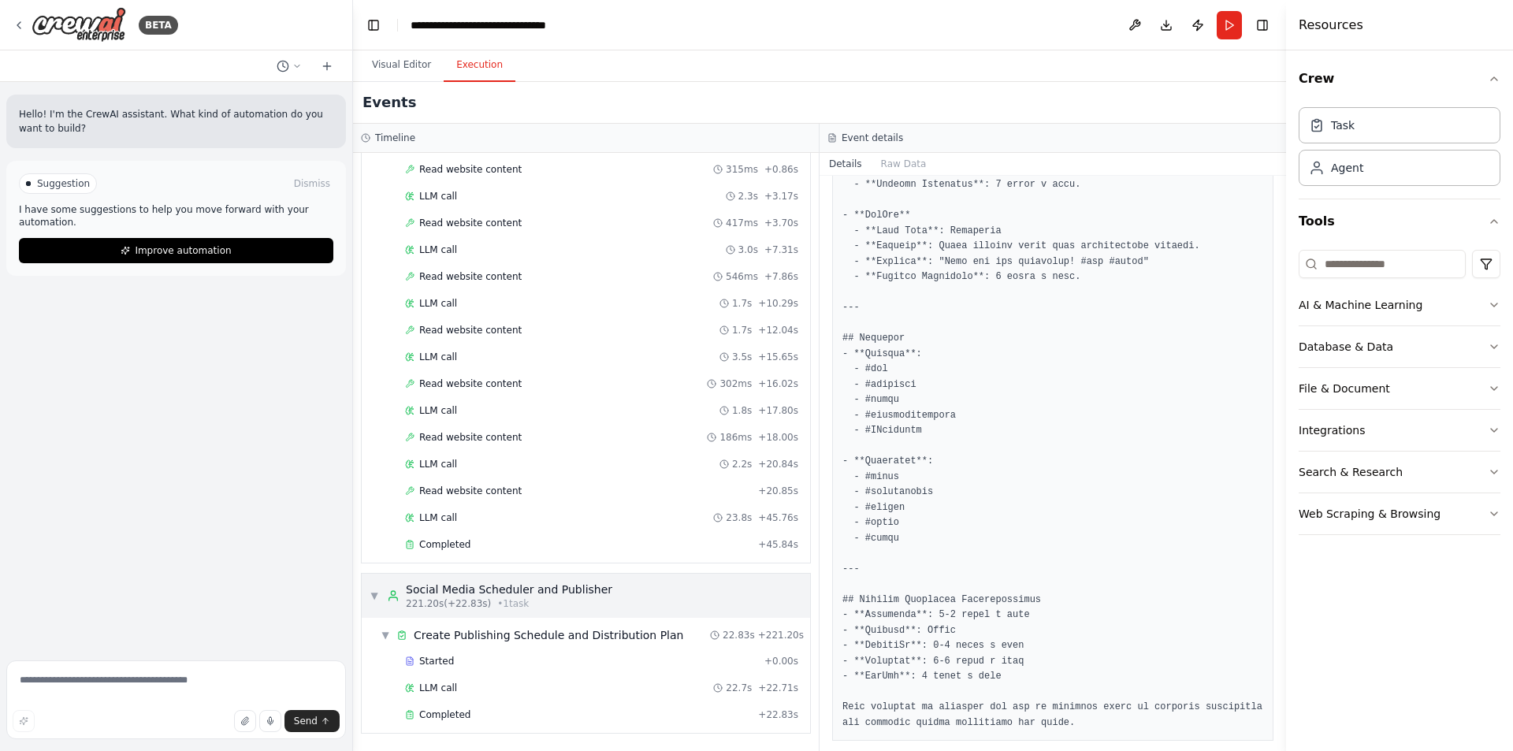
click at [540, 604] on div "221.20s (+22.83s) • 1 task" at bounding box center [509, 603] width 206 height 13
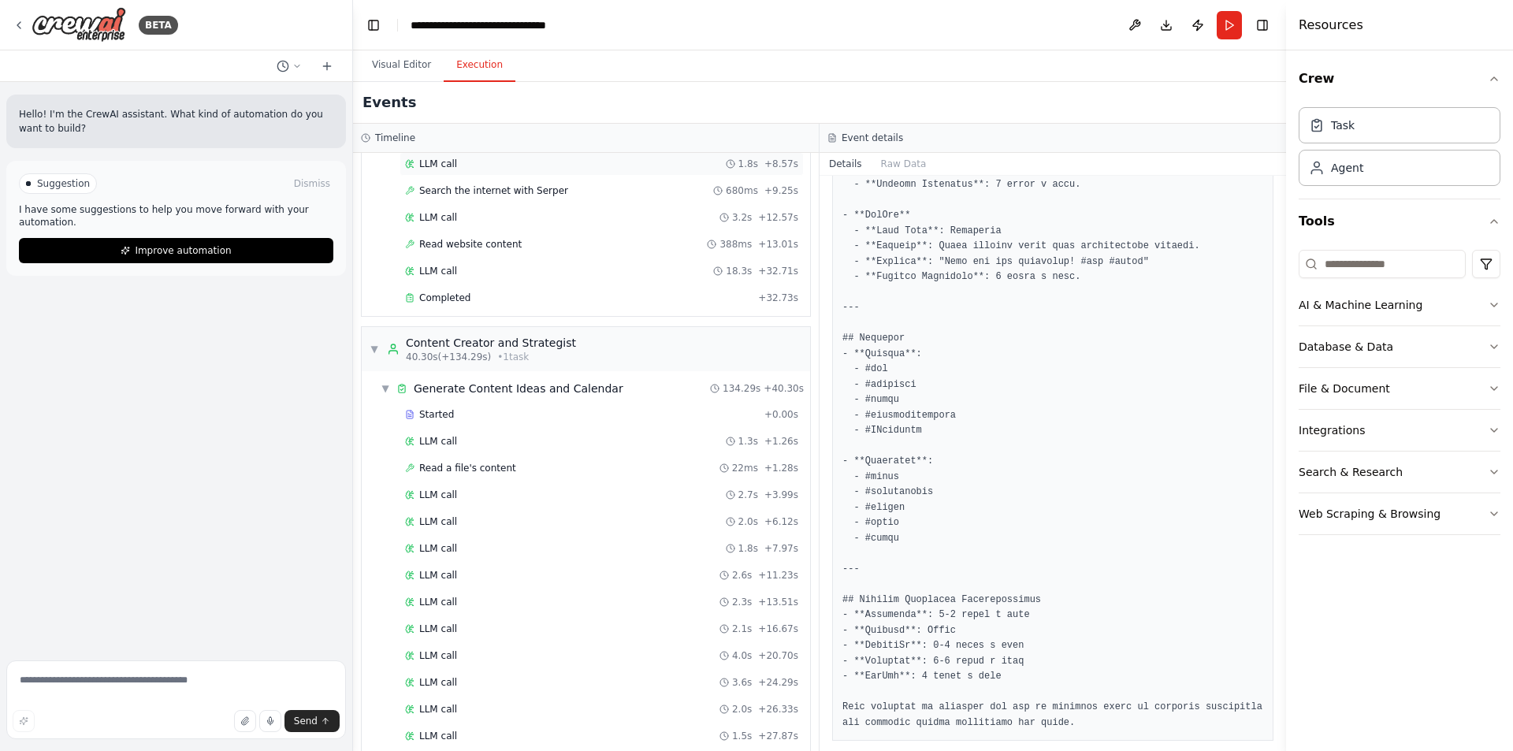
scroll to position [0, 0]
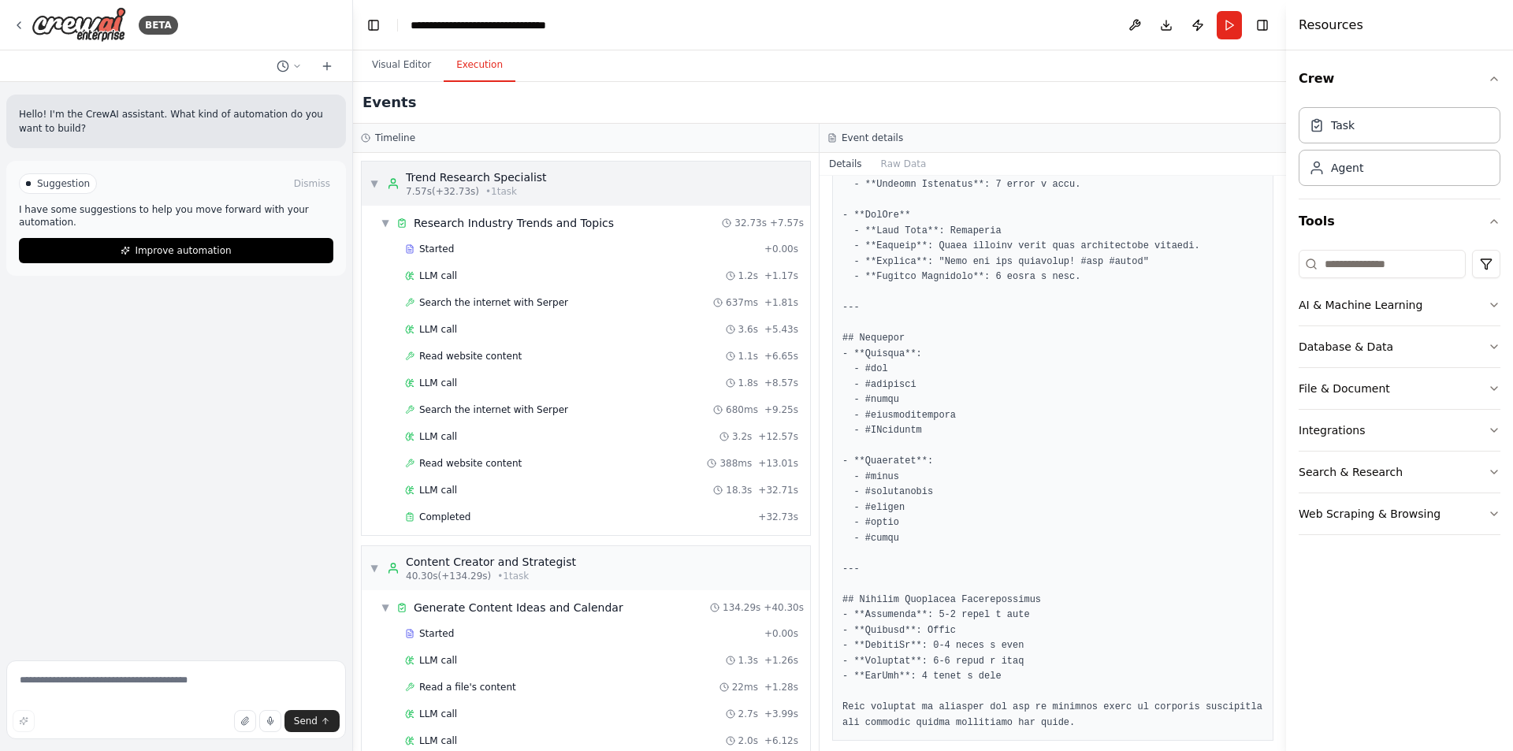
click at [487, 179] on div "Trend Research Specialist" at bounding box center [476, 177] width 141 height 16
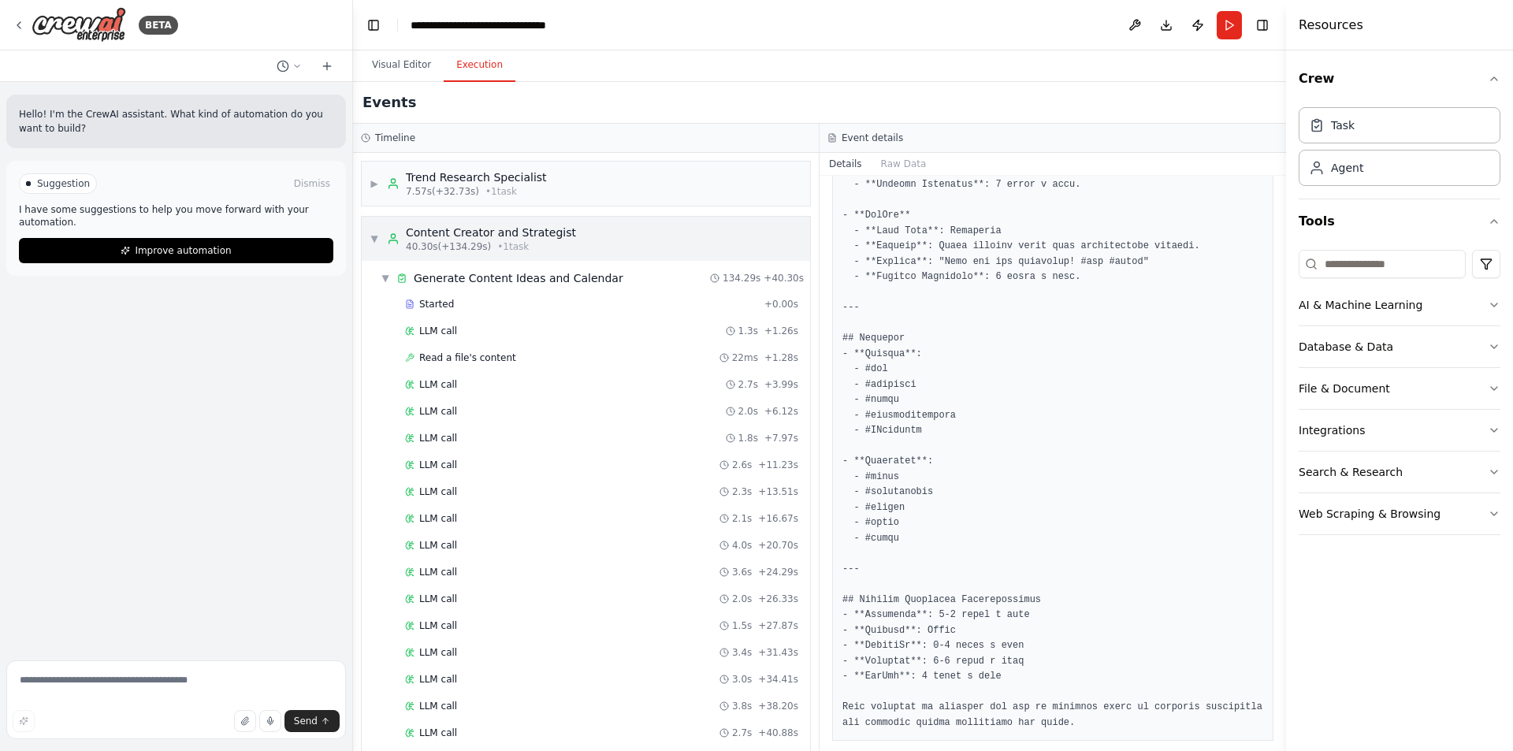
click at [509, 230] on div "Content Creator and Strategist" at bounding box center [491, 233] width 170 height 16
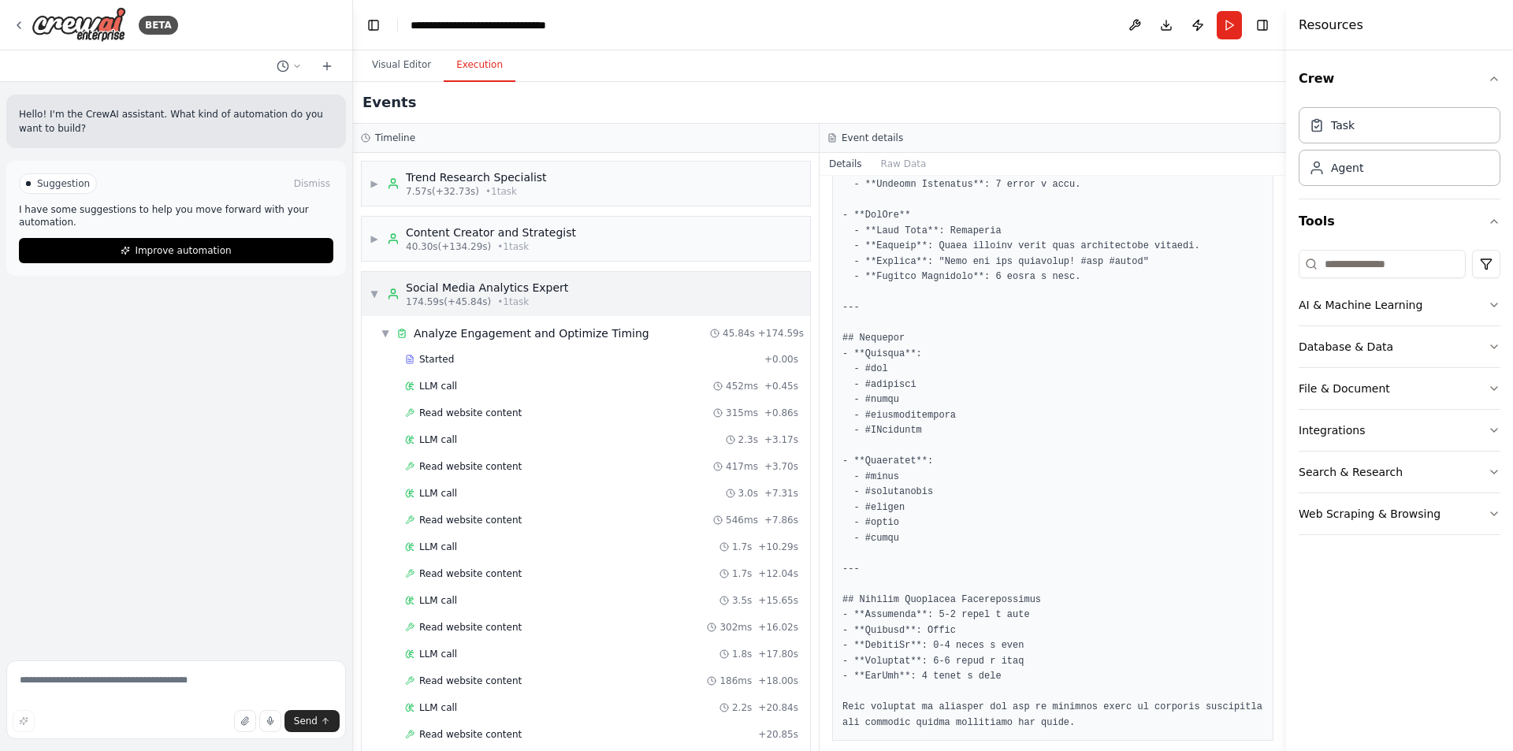
click at [518, 295] on span "• 1 task" at bounding box center [513, 301] width 32 height 13
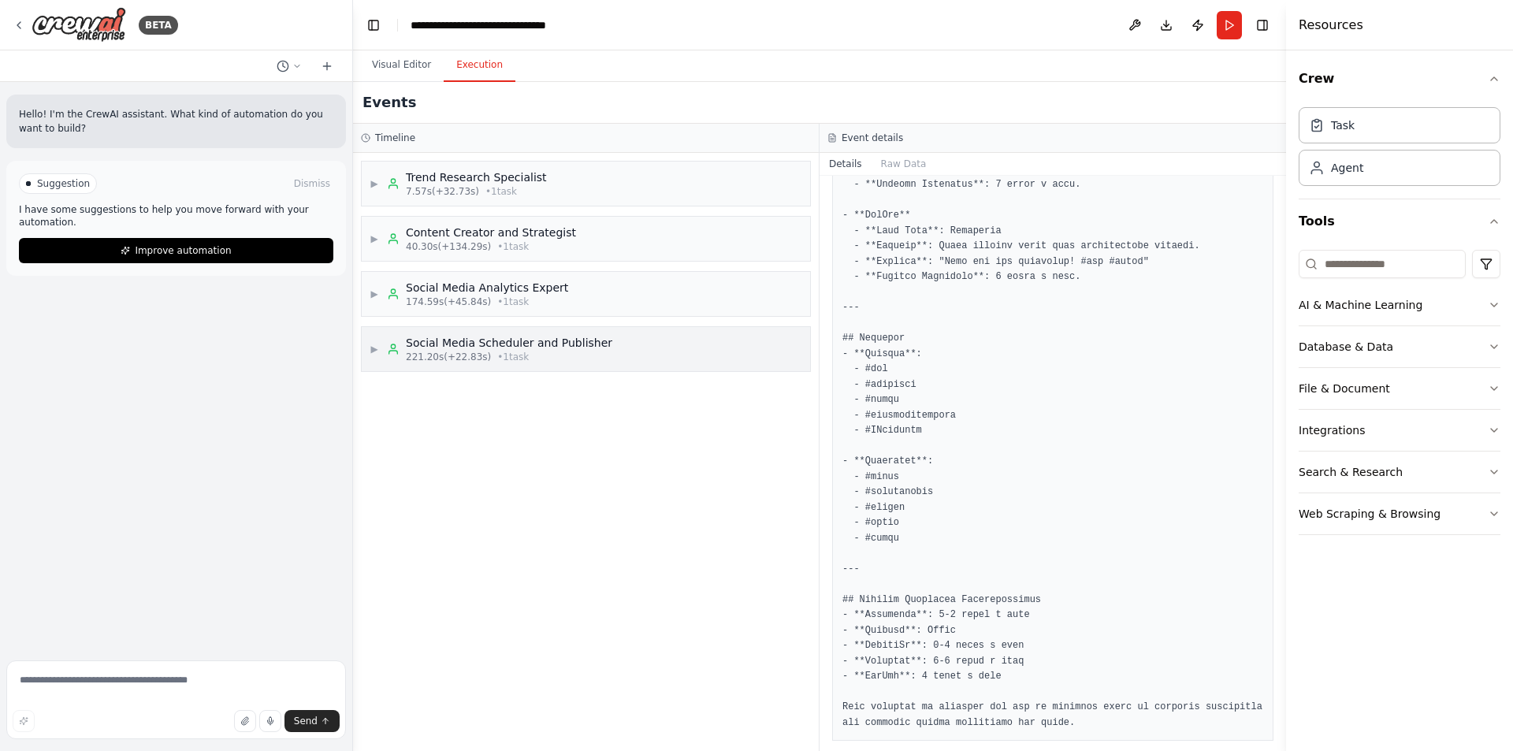
click at [621, 355] on div "▶ Social Media Scheduler and Publisher 221.20s (+22.83s) • 1 task" at bounding box center [586, 349] width 448 height 44
click at [649, 473] on div "Completed" at bounding box center [578, 468] width 347 height 13
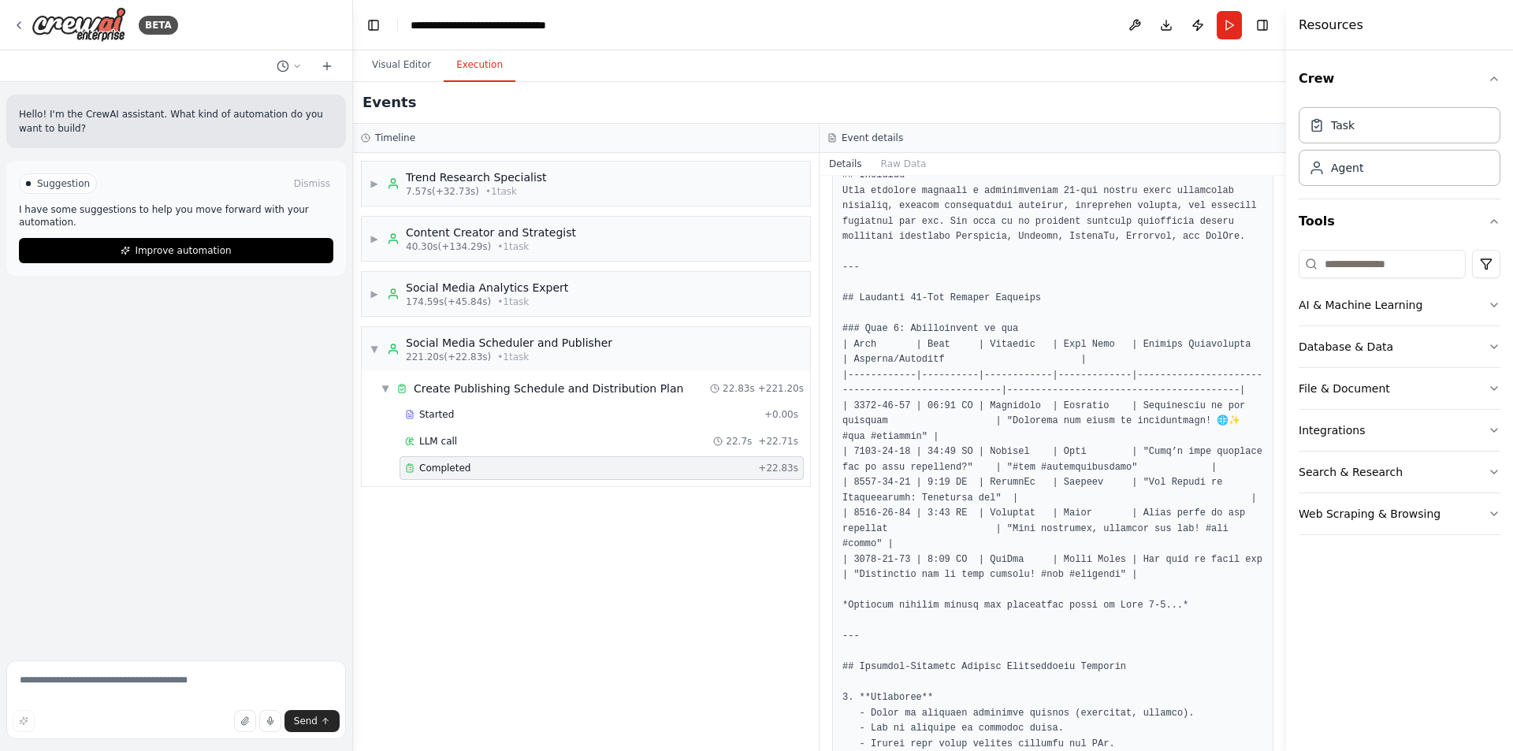
scroll to position [273, 0]
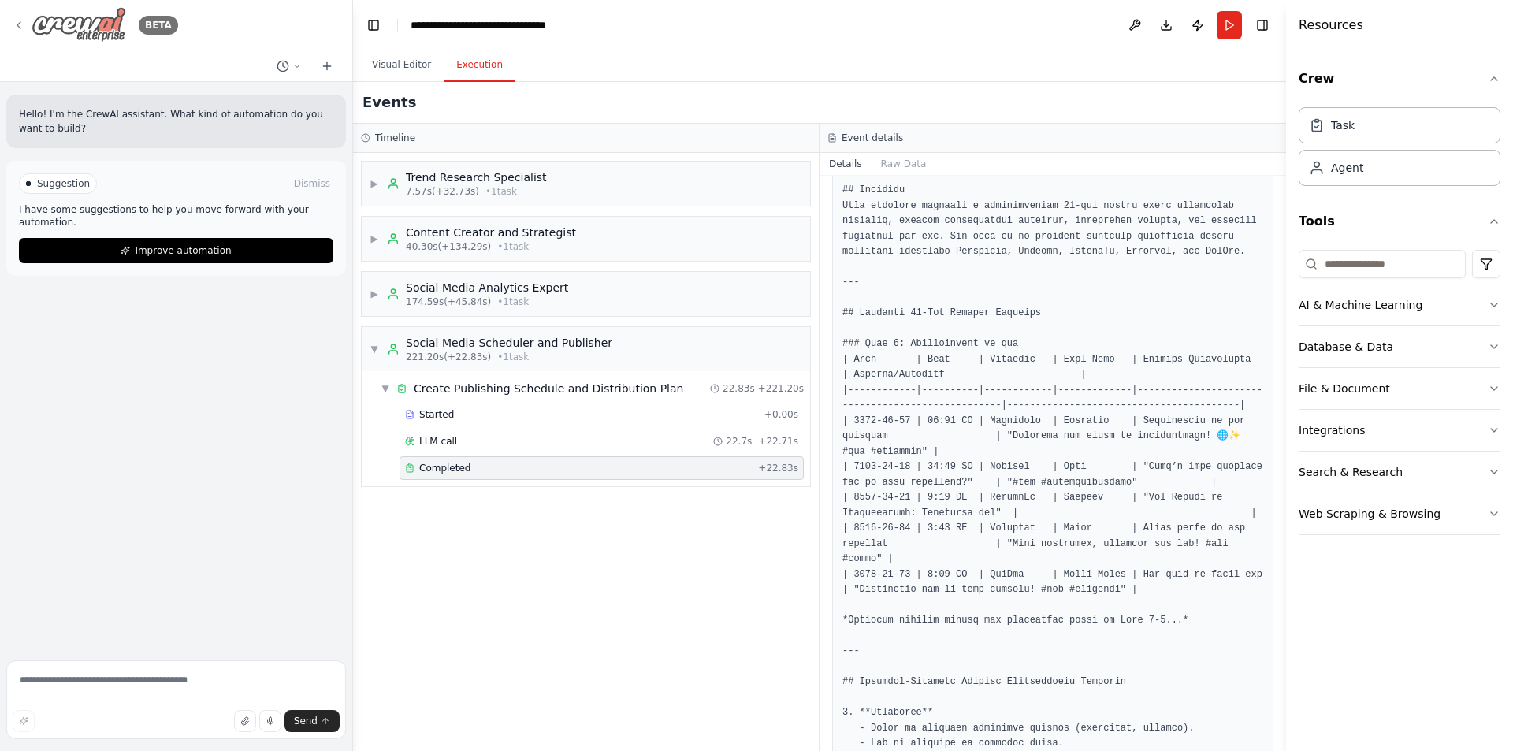
click at [25, 26] on div "BETA" at bounding box center [95, 24] width 165 height 35
